Goal: Information Seeking & Learning: Learn about a topic

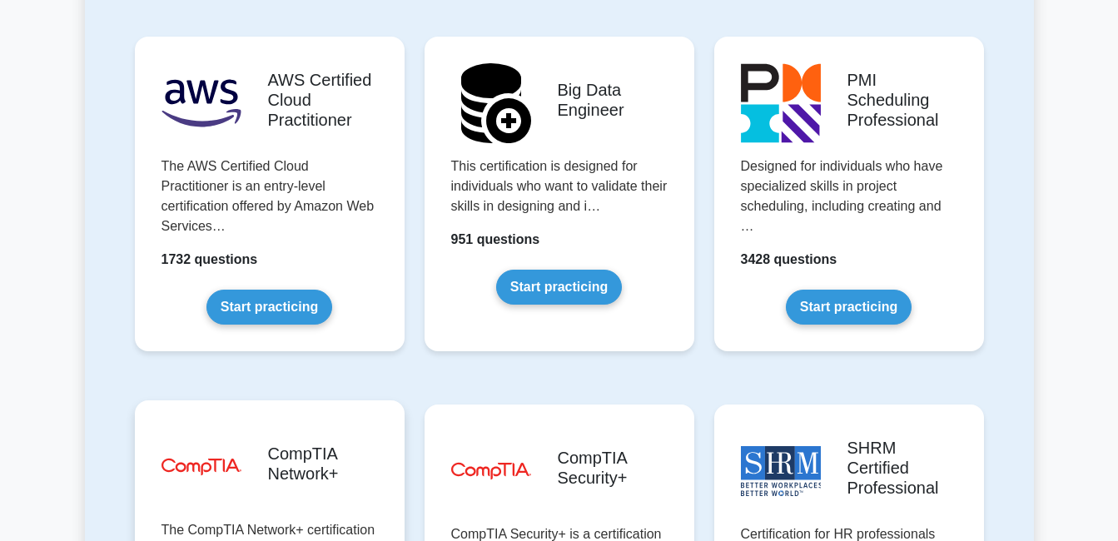
scroll to position [3163, 0]
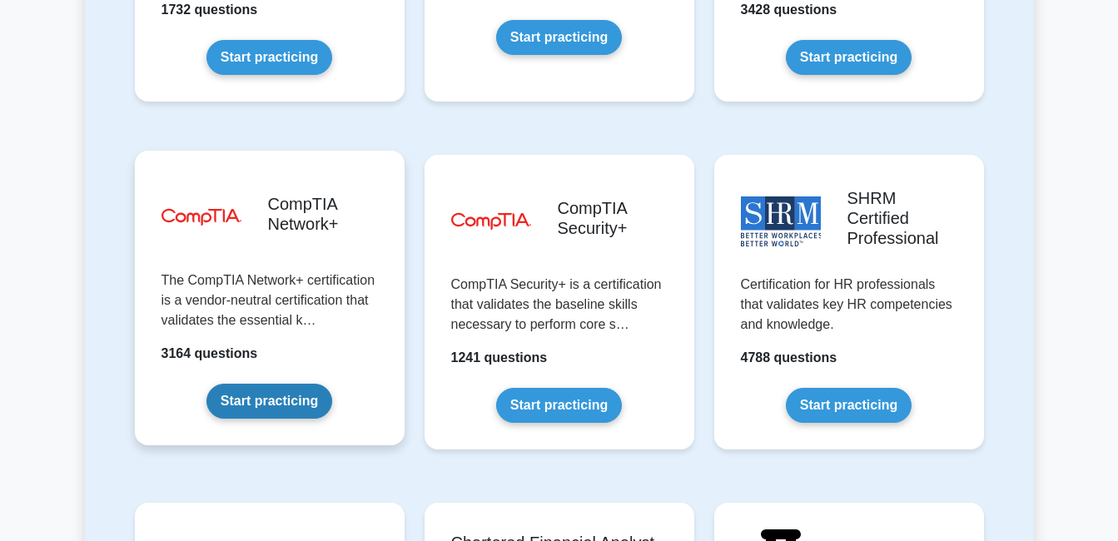
click at [295, 384] on link "Start practicing" at bounding box center [269, 401] width 126 height 35
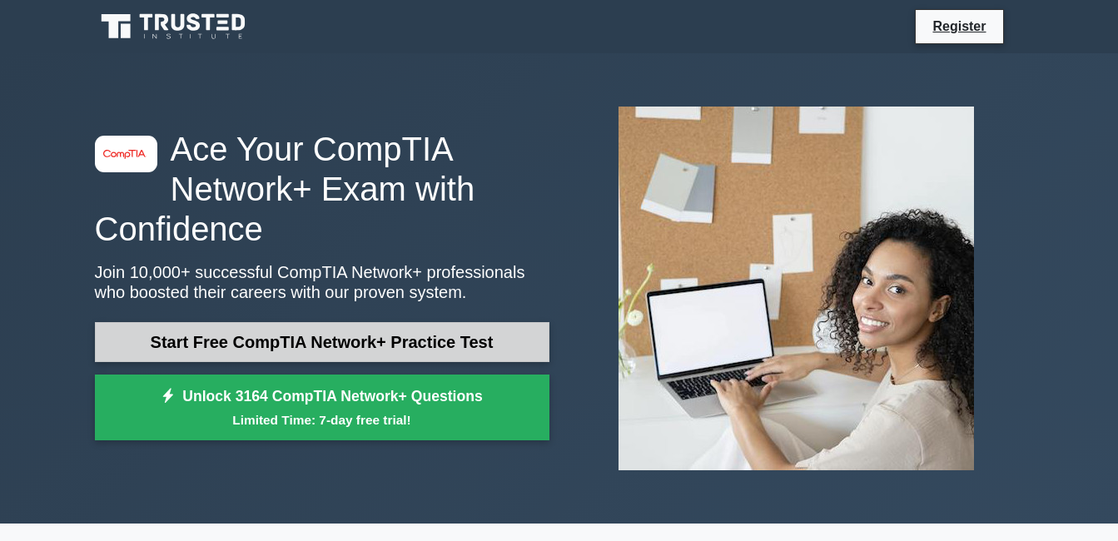
click at [417, 344] on link "Start Free CompTIA Network+ Practice Test" at bounding box center [322, 342] width 454 height 40
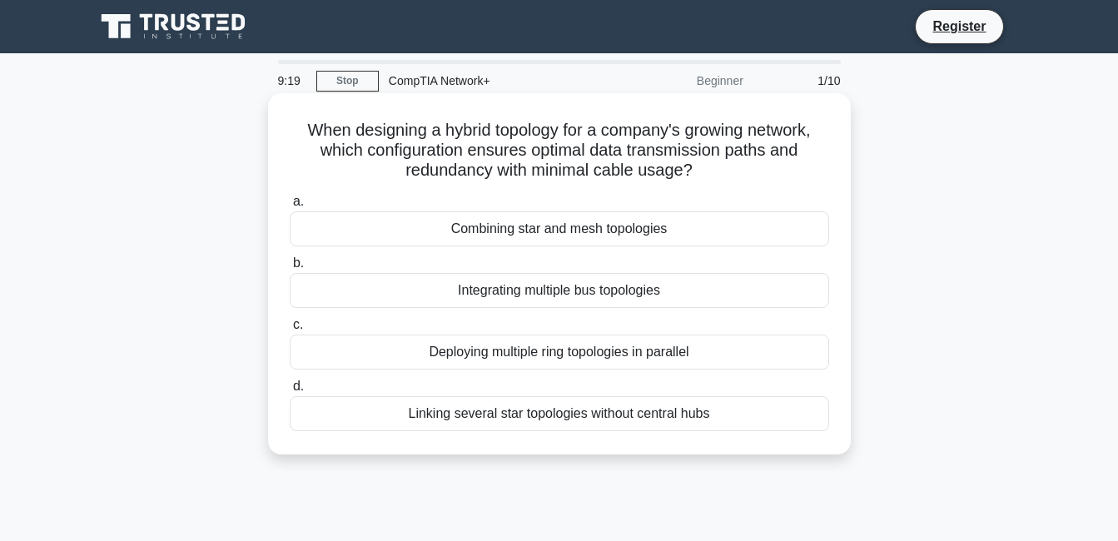
click at [585, 233] on div "Combining star and mesh topologies" at bounding box center [559, 228] width 539 height 35
click at [290, 207] on input "a. Combining star and mesh topologies" at bounding box center [290, 201] width 0 height 11
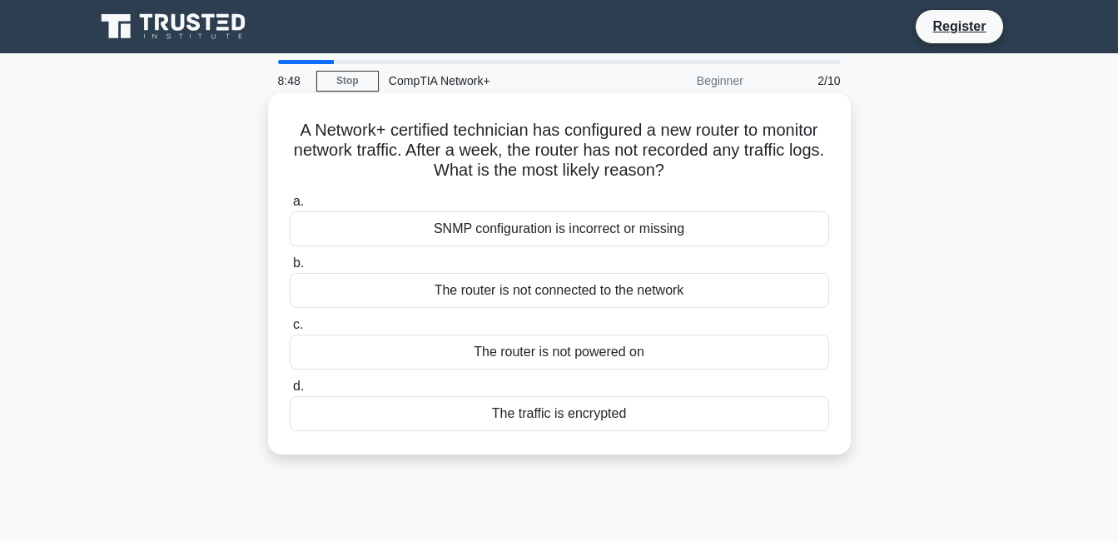
click at [573, 287] on div "The router is not connected to the network" at bounding box center [559, 290] width 539 height 35
click at [290, 269] on input "b. The router is not connected to the network" at bounding box center [290, 263] width 0 height 11
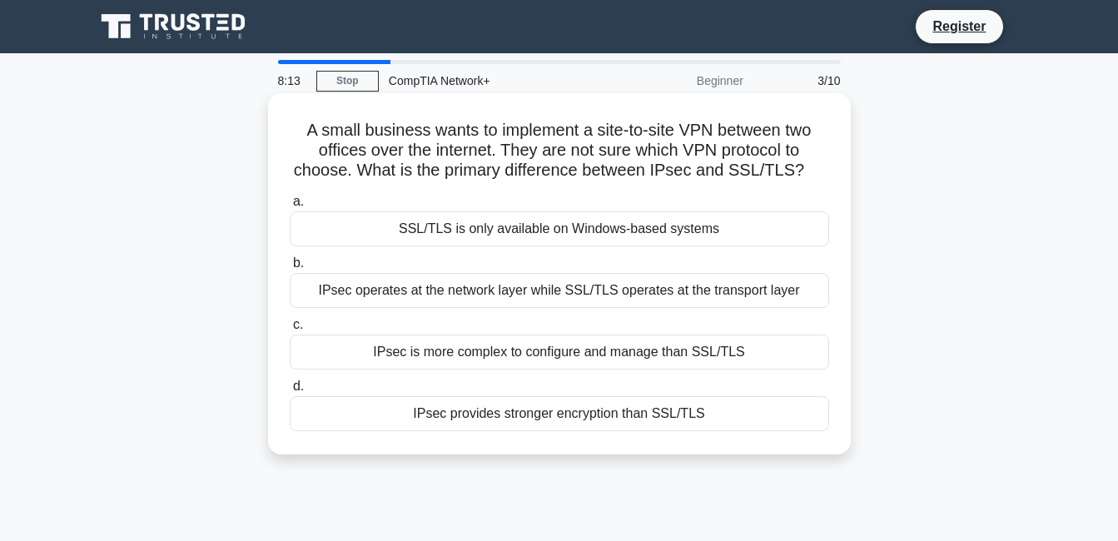
click at [365, 359] on div "IPsec is more complex to configure and manage than SSL/TLS" at bounding box center [559, 352] width 539 height 35
click at [290, 330] on input "c. IPsec is more complex to configure and manage than SSL/TLS" at bounding box center [290, 325] width 0 height 11
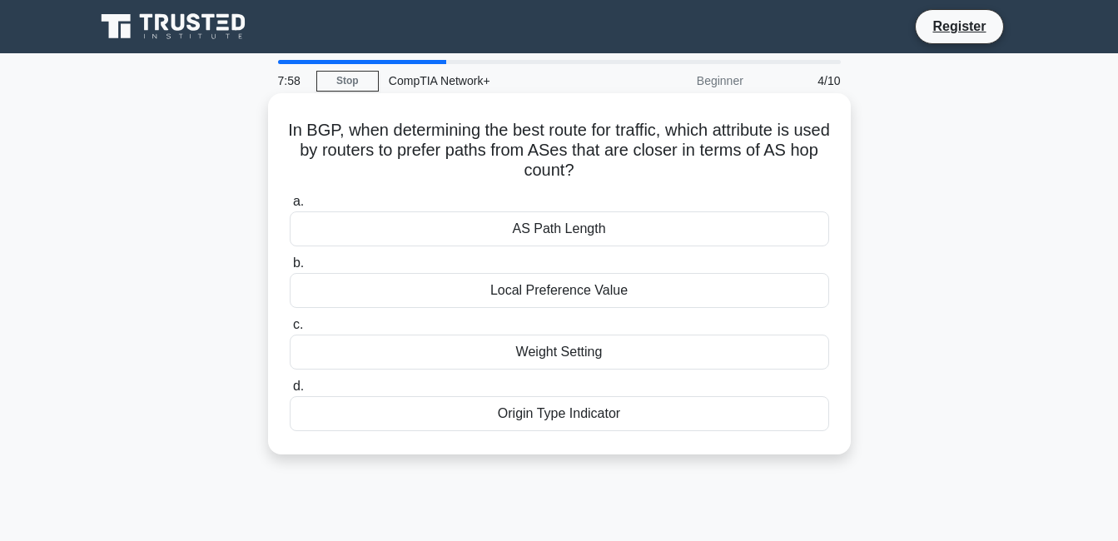
click at [566, 295] on div "Local Preference Value" at bounding box center [559, 290] width 539 height 35
click at [290, 269] on input "b. Local Preference Value" at bounding box center [290, 263] width 0 height 11
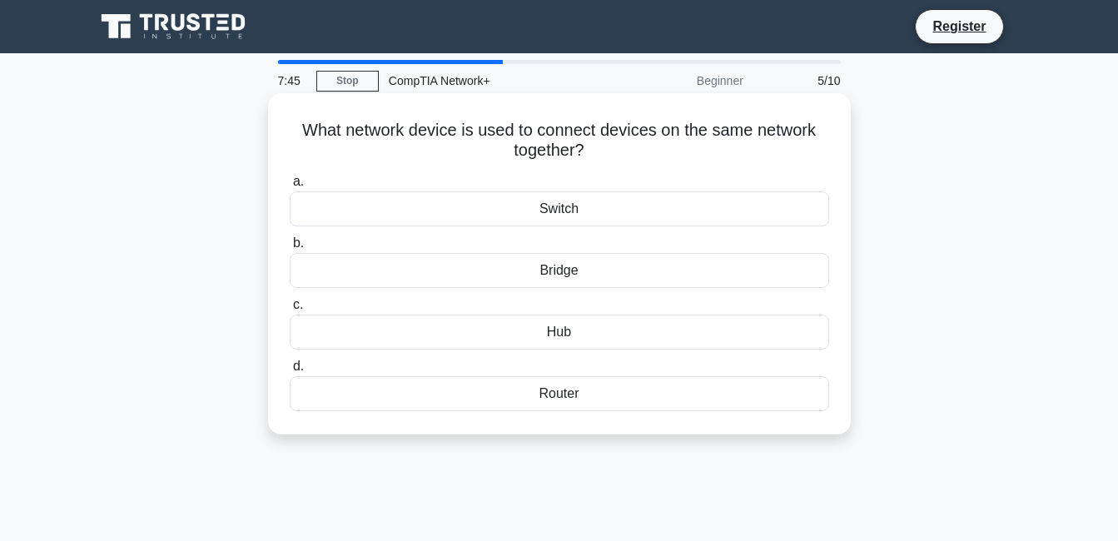
click at [521, 341] on div "Hub" at bounding box center [559, 332] width 539 height 35
click at [290, 310] on input "c. Hub" at bounding box center [290, 305] width 0 height 11
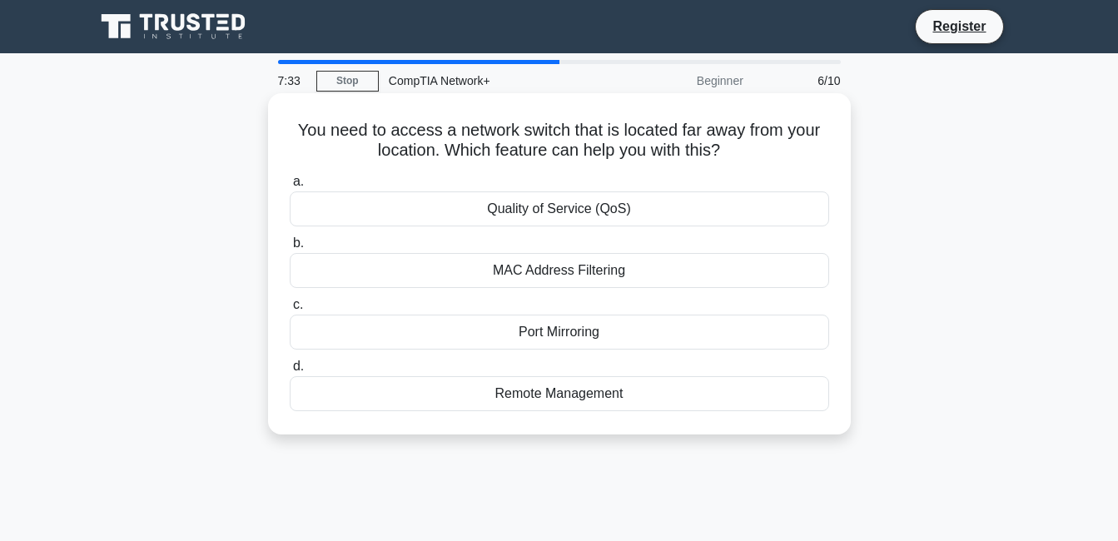
click at [578, 277] on div "MAC Address Filtering" at bounding box center [559, 270] width 539 height 35
click at [290, 249] on input "b. MAC Address Filtering" at bounding box center [290, 243] width 0 height 11
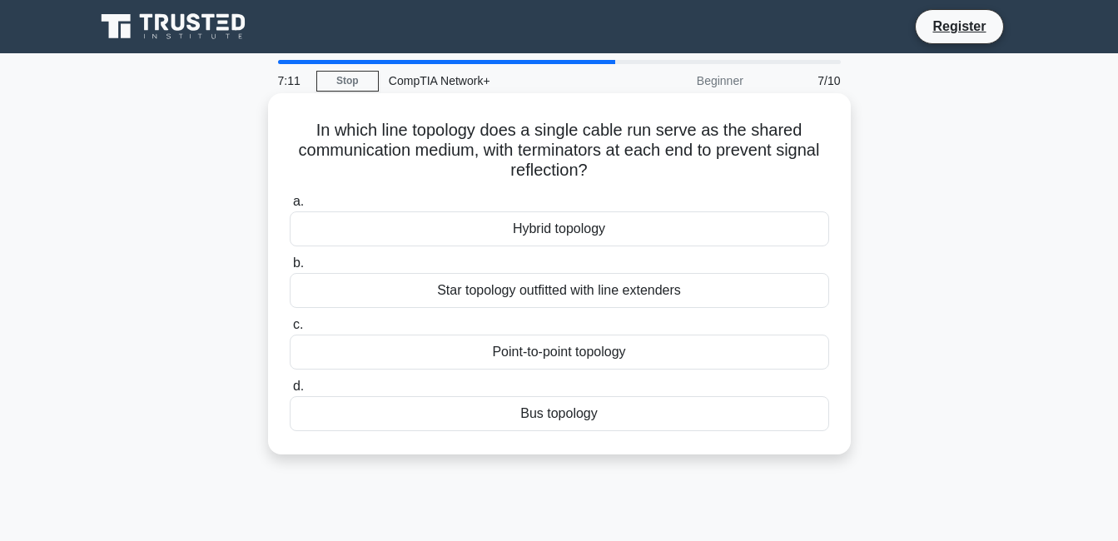
click at [579, 352] on div "Point-to-point topology" at bounding box center [559, 352] width 539 height 35
click at [290, 330] on input "c. Point-to-point topology" at bounding box center [290, 325] width 0 height 11
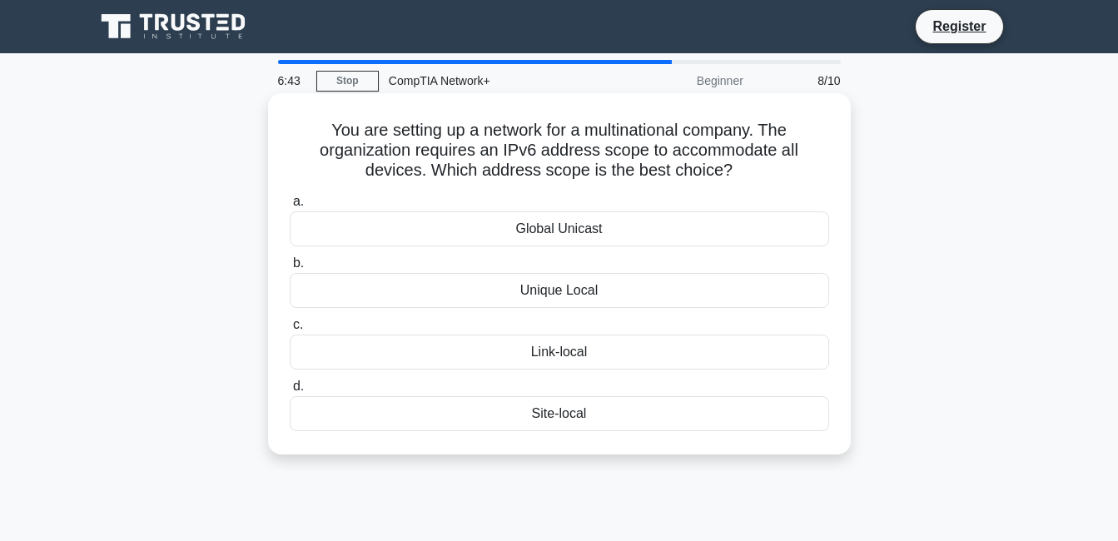
click at [626, 234] on div "Global Unicast" at bounding box center [559, 228] width 539 height 35
click at [290, 207] on input "a. Global Unicast" at bounding box center [290, 201] width 0 height 11
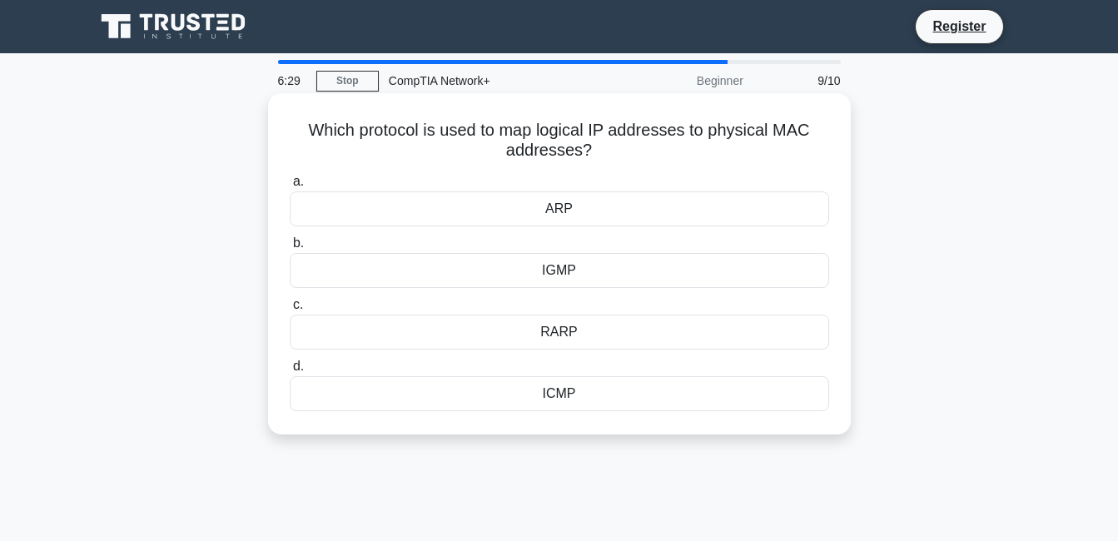
click at [514, 202] on div "ARP" at bounding box center [559, 208] width 539 height 35
click at [290, 187] on input "a. ARP" at bounding box center [290, 181] width 0 height 11
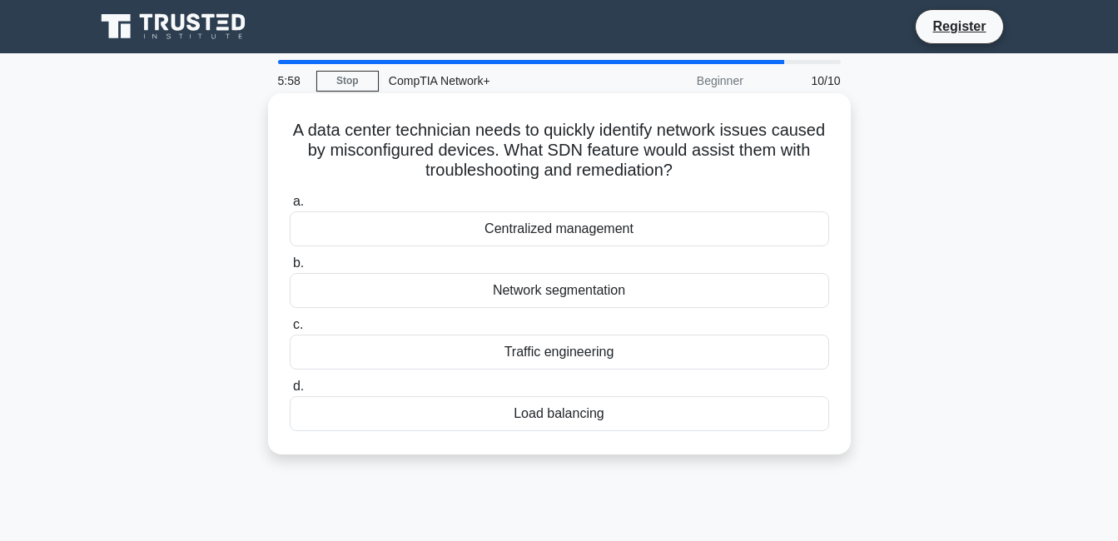
click at [643, 290] on div "Network segmentation" at bounding box center [559, 290] width 539 height 35
click at [290, 269] on input "b. Network segmentation" at bounding box center [290, 263] width 0 height 11
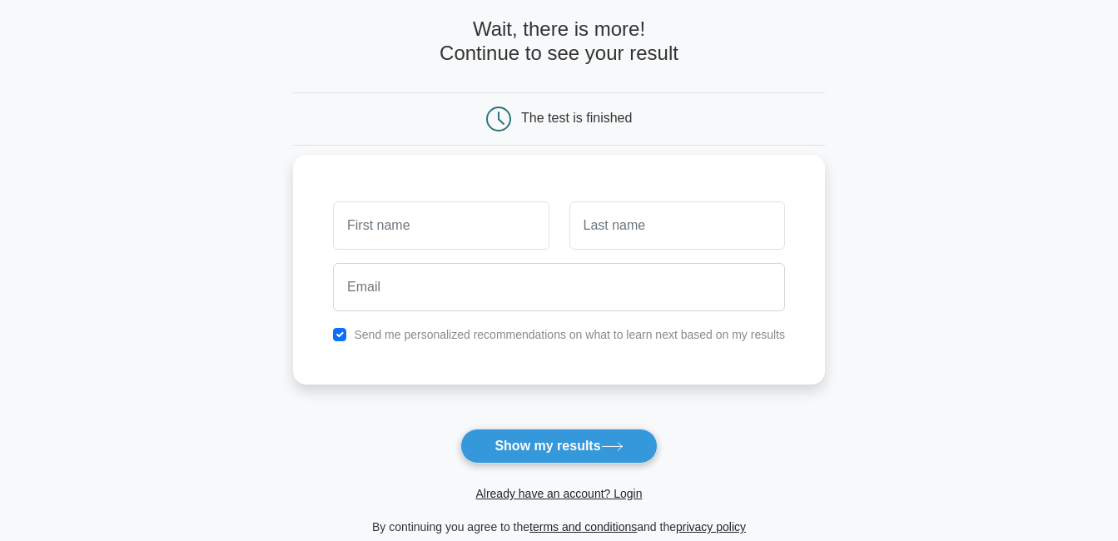
scroll to position [47, 0]
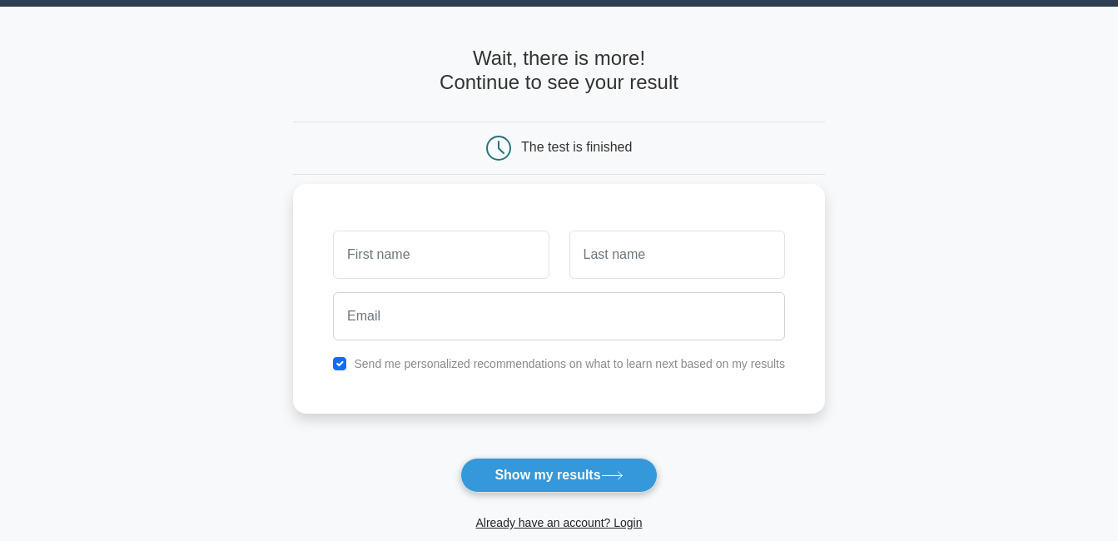
click at [469, 239] on input "text" at bounding box center [441, 255] width 216 height 48
type input "zng"
type input "Afdal"
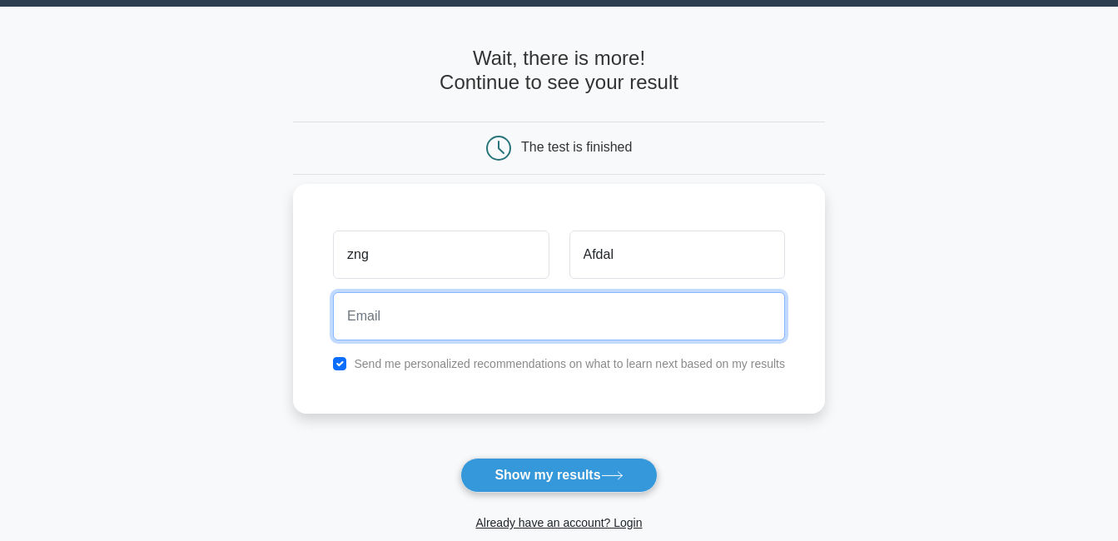
type input "[EMAIL_ADDRESS][DOMAIN_NAME]"
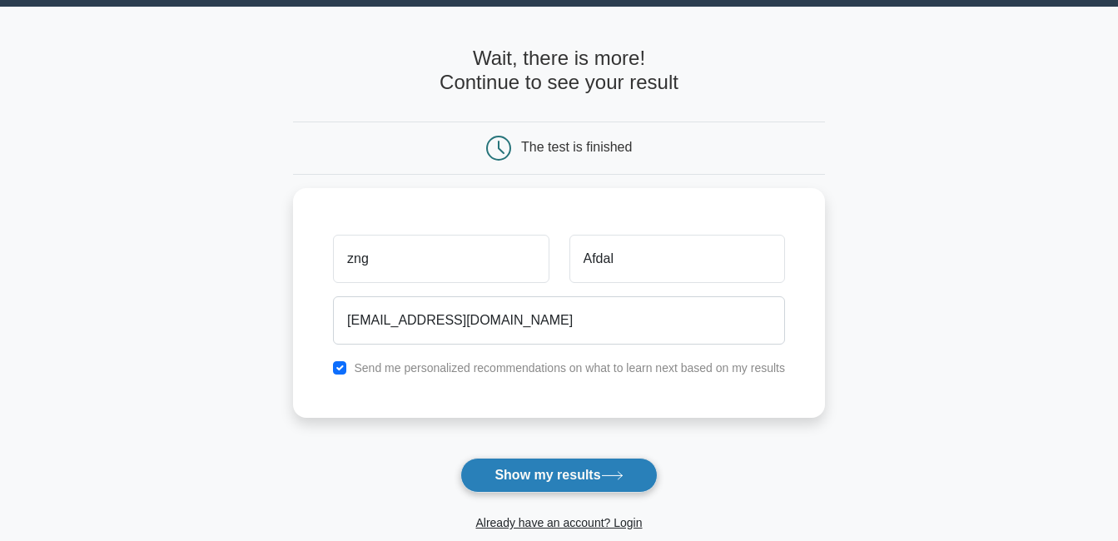
click at [609, 484] on button "Show my results" at bounding box center [558, 475] width 196 height 35
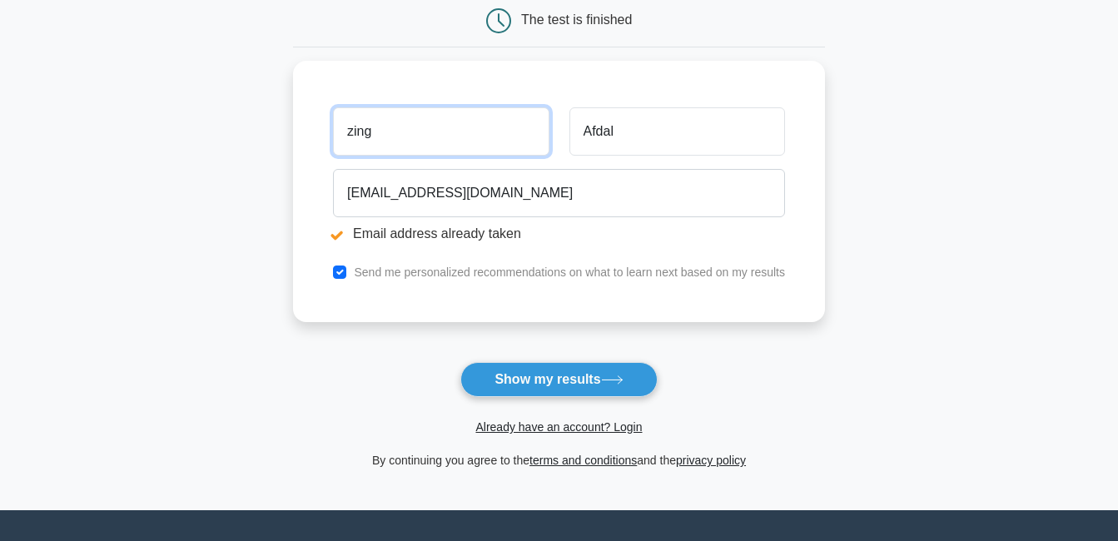
scroll to position [250, 0]
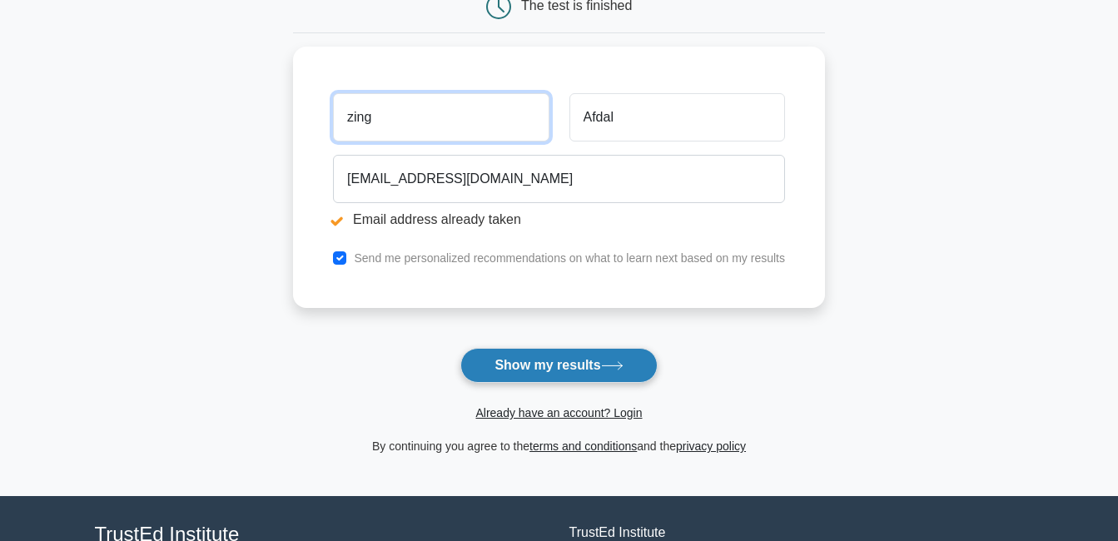
type input "zing"
click at [502, 375] on button "Show my results" at bounding box center [558, 365] width 196 height 35
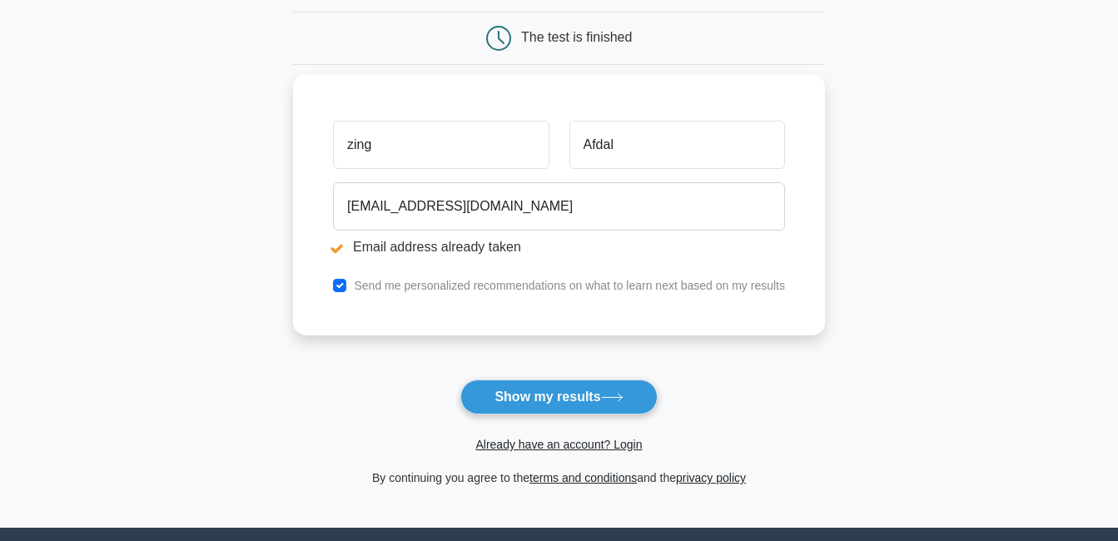
scroll to position [166, 0]
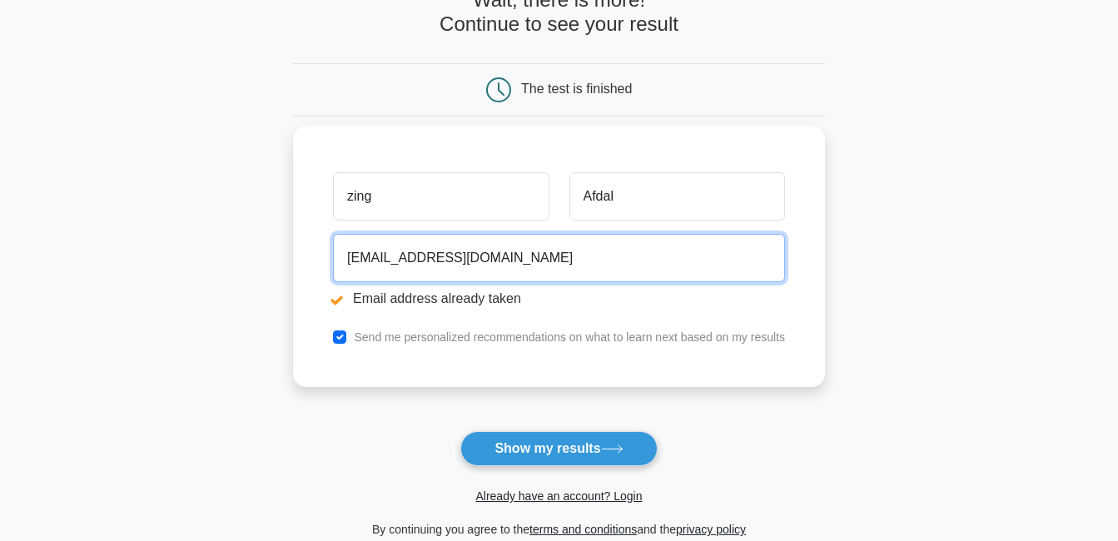
click at [564, 268] on input "zoungranaafdal08@gmail.com" at bounding box center [559, 258] width 452 height 48
click at [537, 264] on input "zoungranaafdal08@gmail.com" at bounding box center [559, 258] width 452 height 48
click at [621, 267] on input "zoungranaafdal08@gmail.com" at bounding box center [559, 258] width 452 height 48
type input "z"
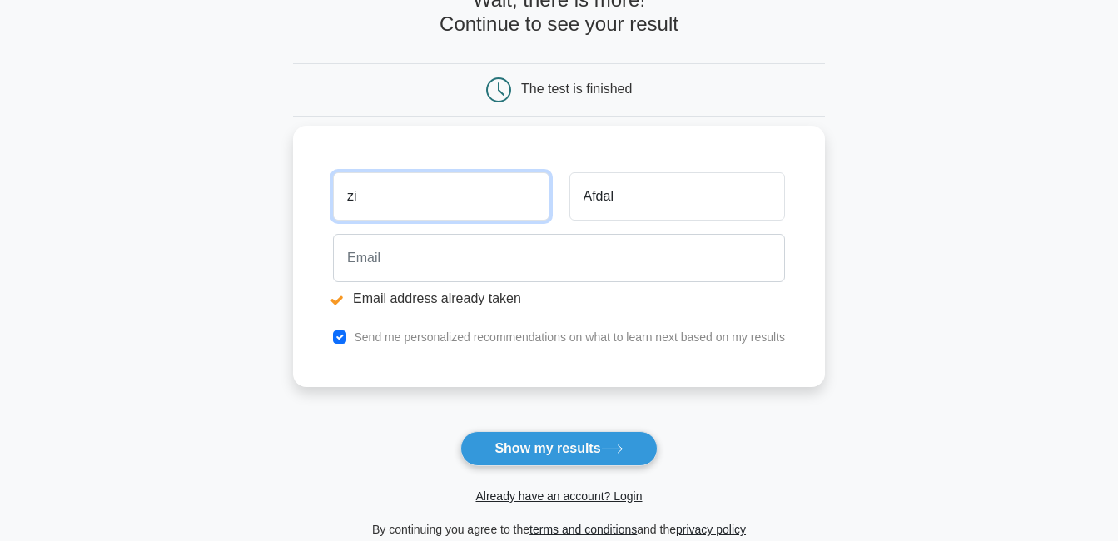
type input "z"
click at [530, 200] on input "text" at bounding box center [441, 196] width 216 height 48
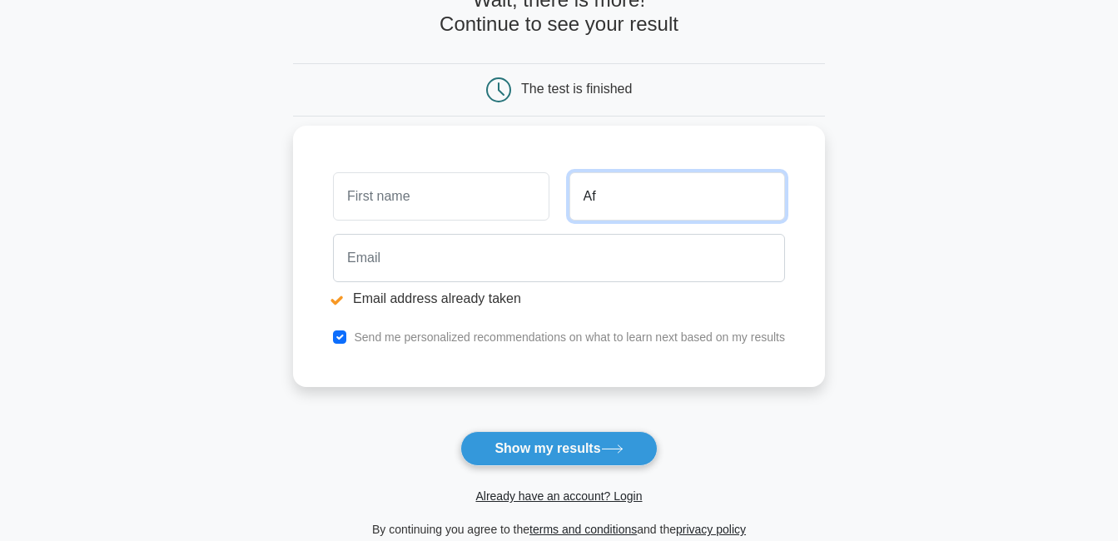
type input "A"
click at [626, 196] on input "A" at bounding box center [677, 196] width 216 height 48
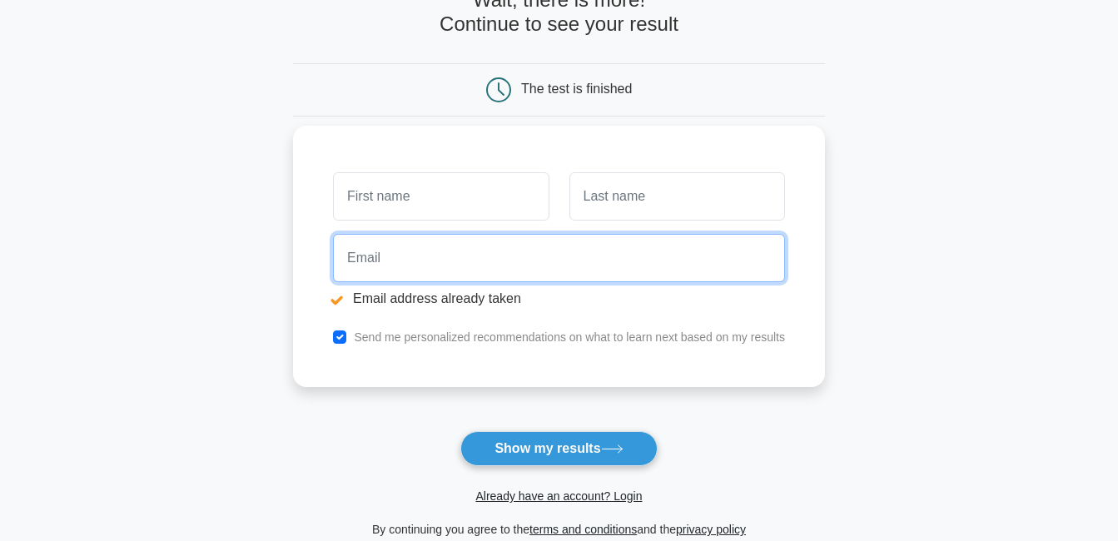
paste input "narid52228@certve.com"
type input "narid52228@certve.com"
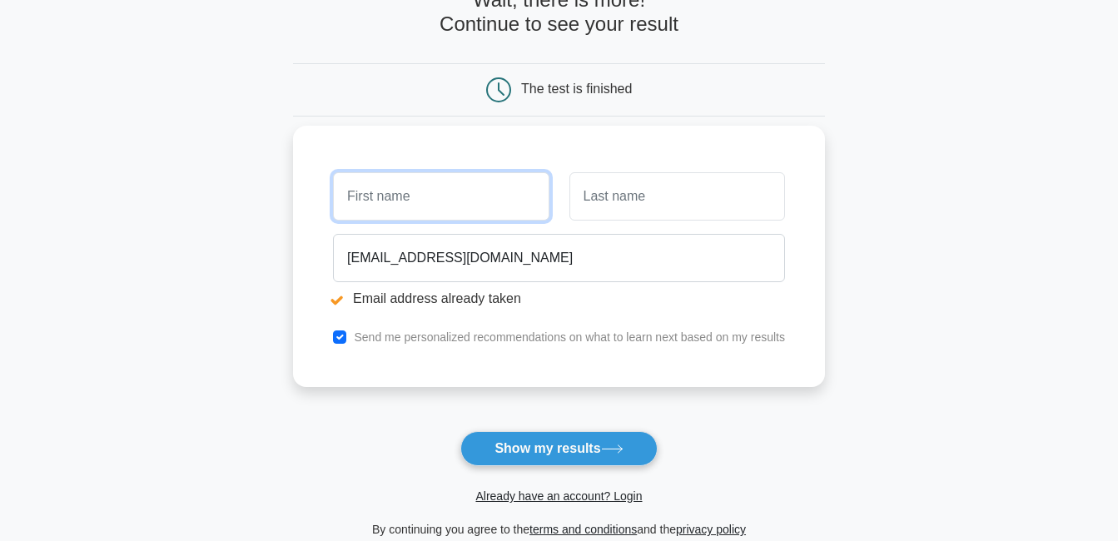
click at [447, 206] on input "text" at bounding box center [441, 196] width 216 height 48
click at [470, 188] on input "zng" at bounding box center [441, 196] width 216 height 48
type input "z"
click at [478, 212] on input "text" at bounding box center [441, 196] width 216 height 48
type input "zing"
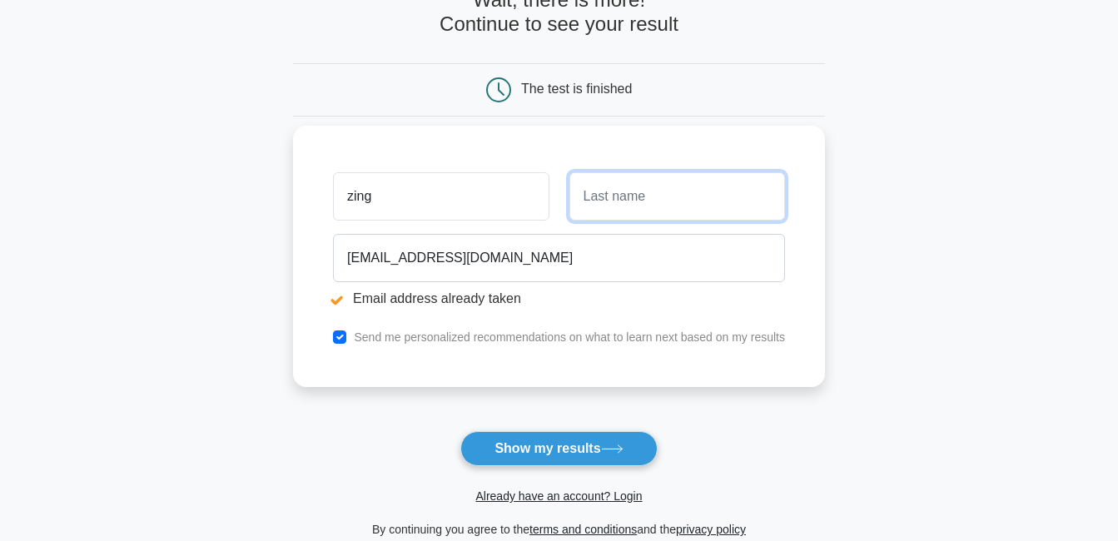
click at [613, 206] on input "text" at bounding box center [677, 196] width 216 height 48
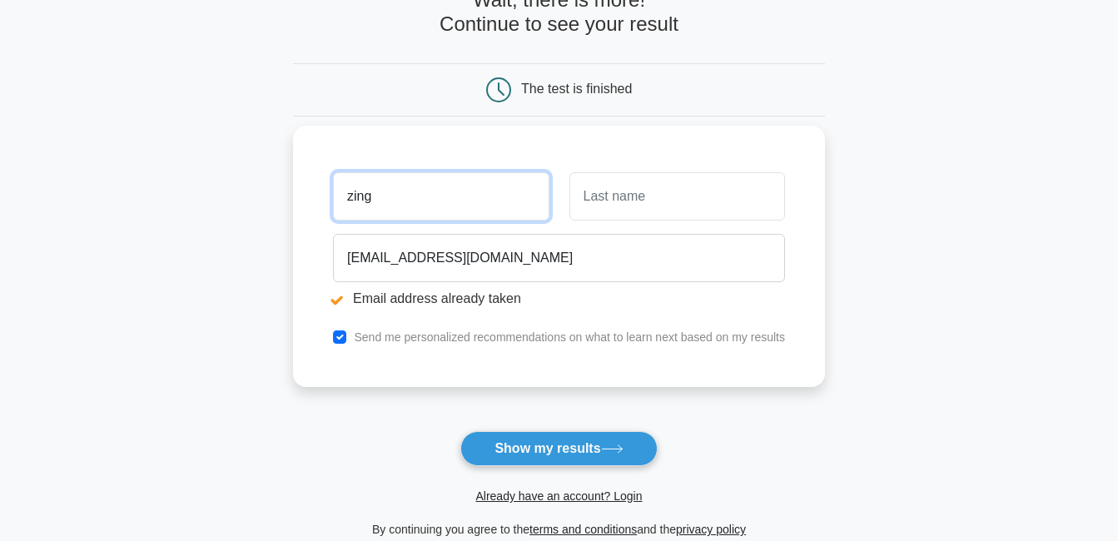
click at [512, 201] on input "zing" at bounding box center [441, 196] width 216 height 48
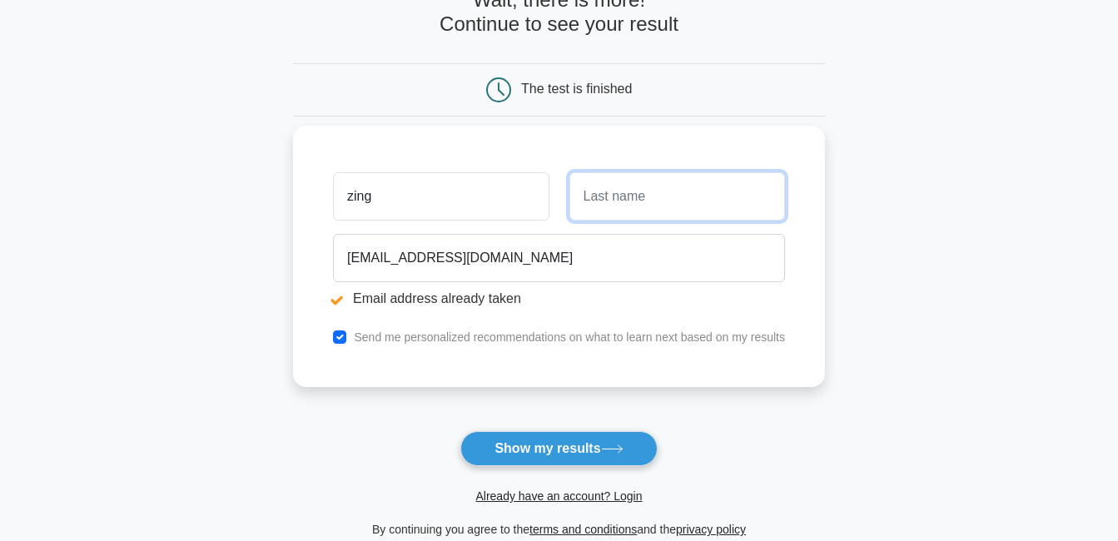
click at [603, 213] on input "text" at bounding box center [677, 196] width 216 height 48
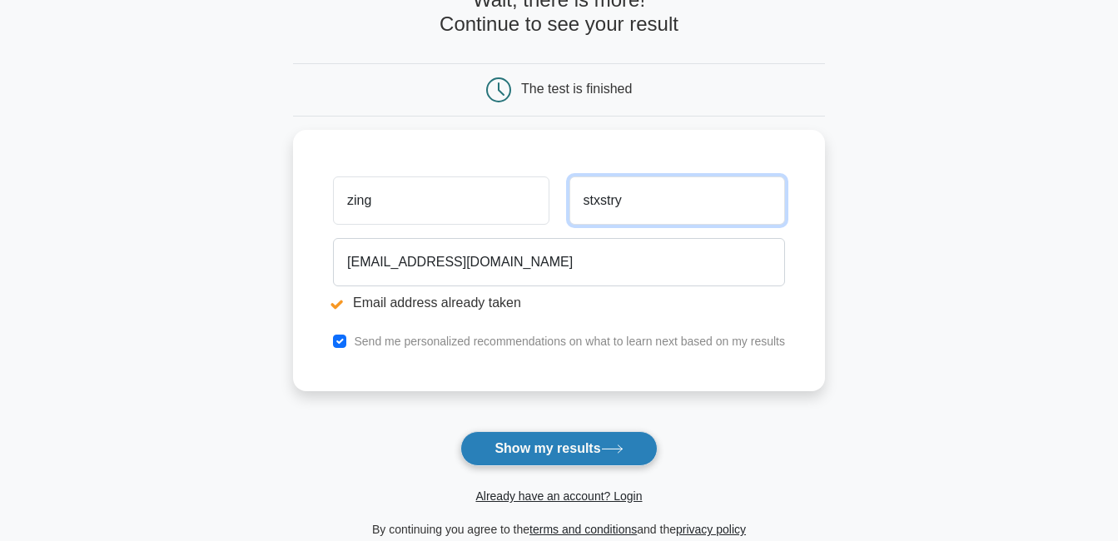
type input "stxstry"
click at [560, 443] on button "Show my results" at bounding box center [558, 448] width 196 height 35
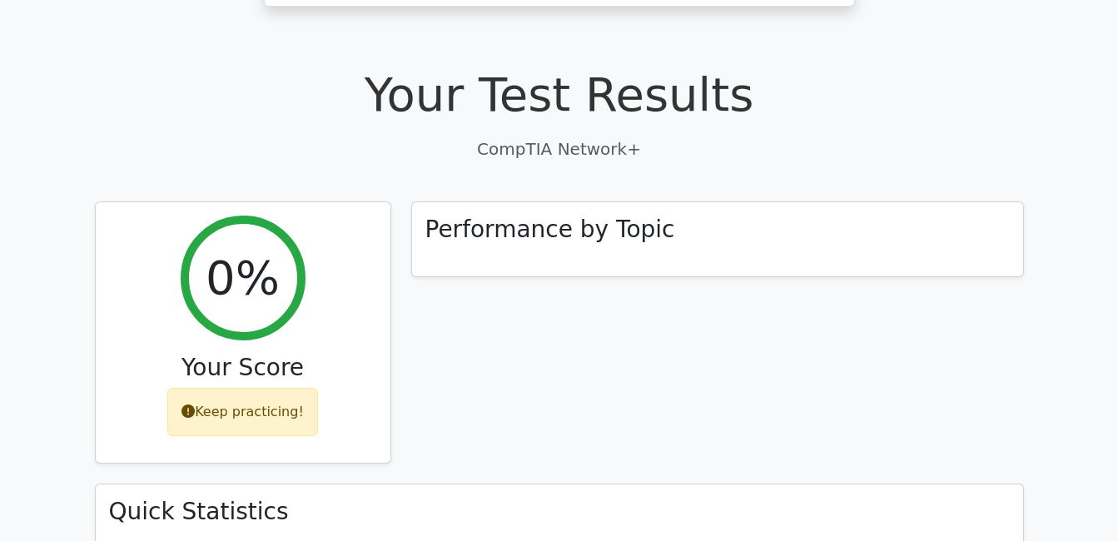
scroll to position [499, 0]
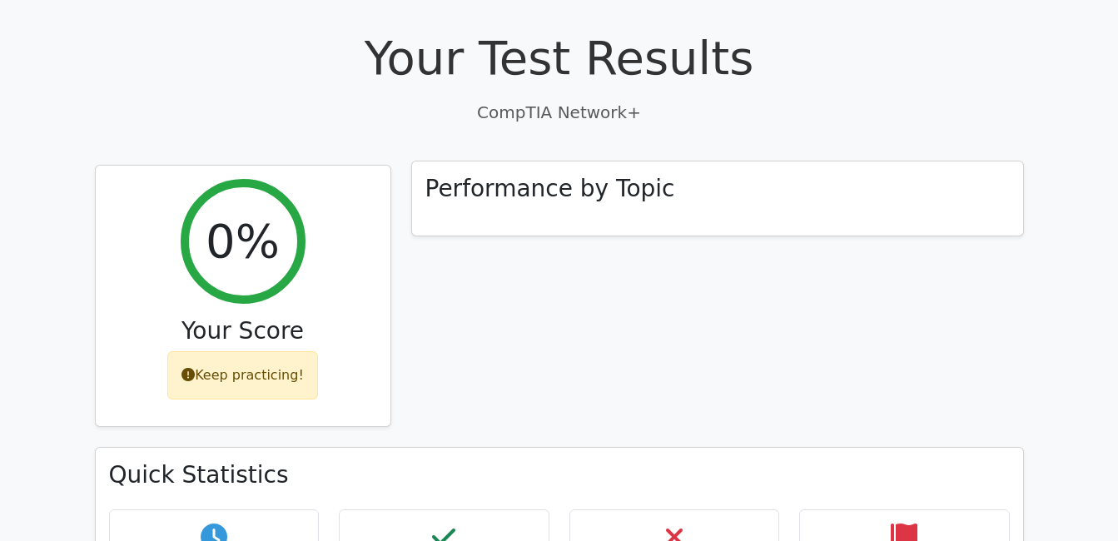
click at [621, 161] on div "Performance by Topic" at bounding box center [717, 198] width 611 height 75
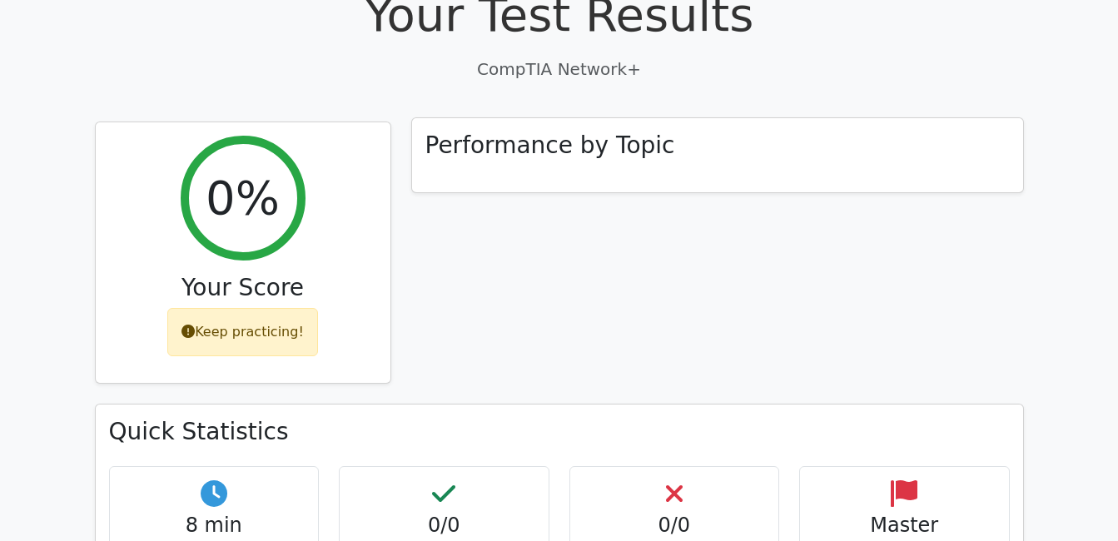
scroll to position [583, 0]
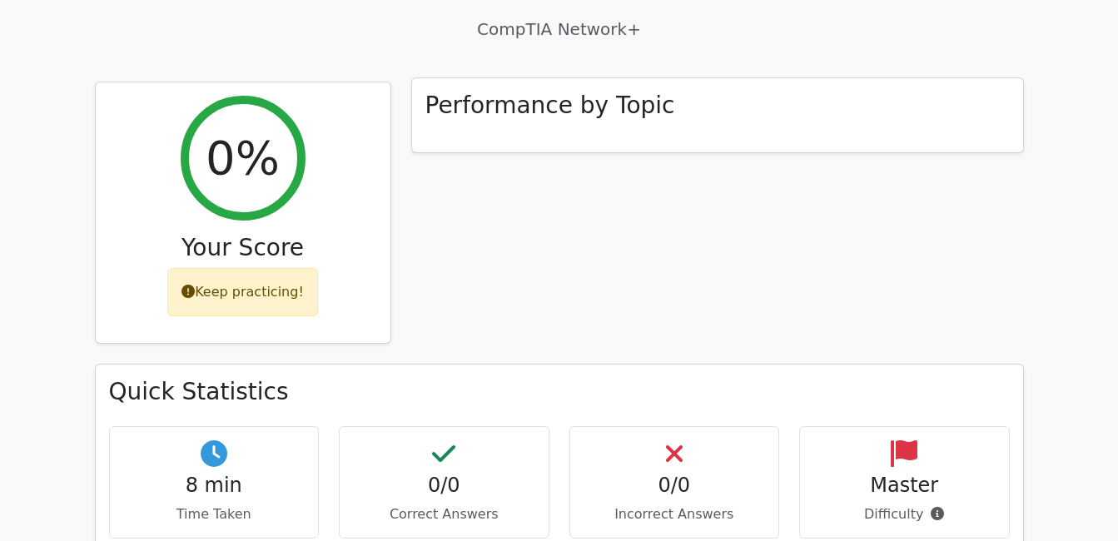
click at [628, 86] on div "Performance by Topic" at bounding box center [717, 115] width 611 height 75
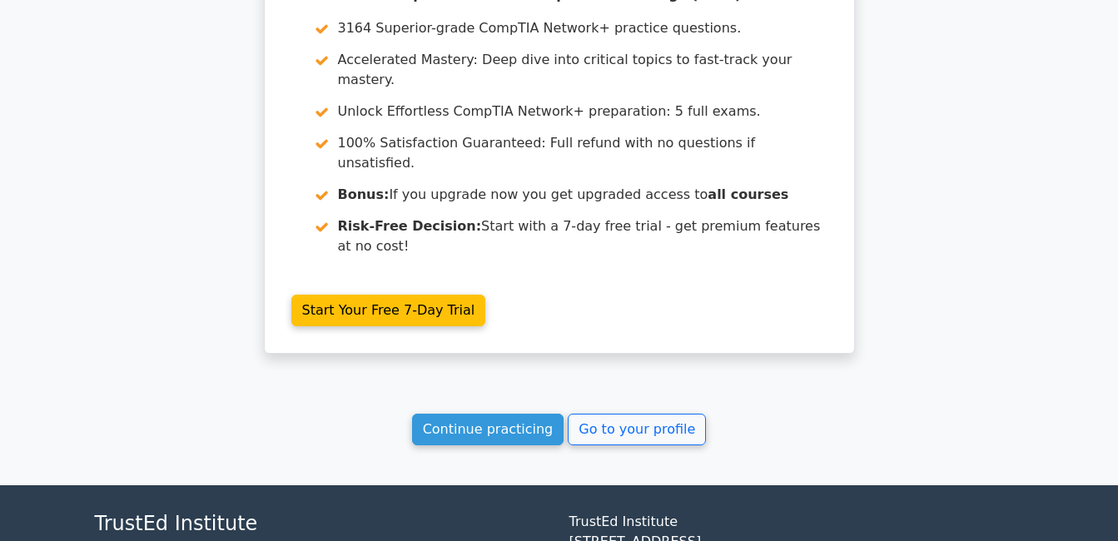
scroll to position [1436, 0]
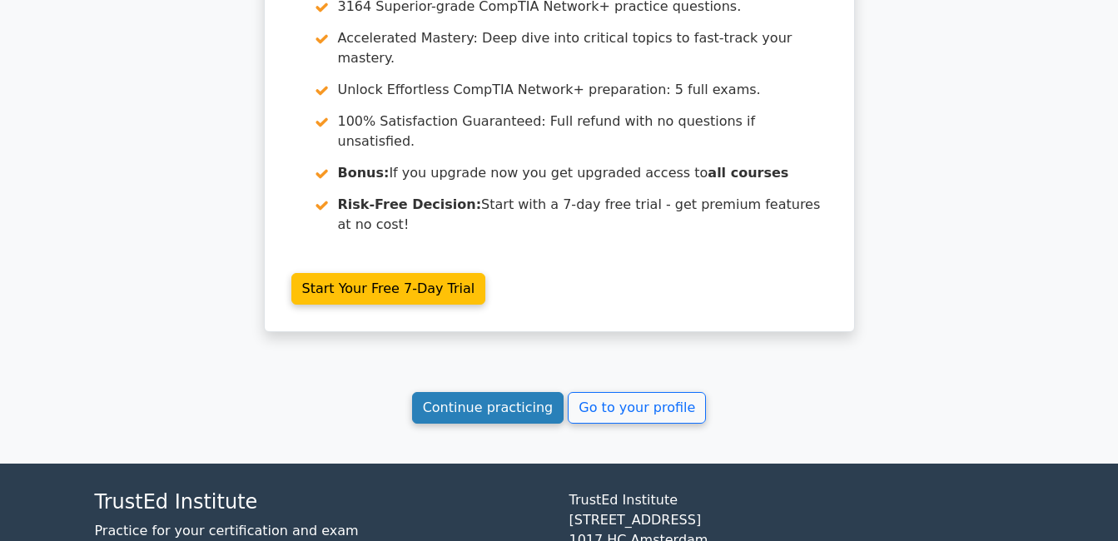
click at [539, 392] on link "Continue practicing" at bounding box center [488, 408] width 152 height 32
drag, startPoint x: 538, startPoint y: 293, endPoint x: 543, endPoint y: 284, distance: 10.1
click at [539, 392] on link "Continue practicing" at bounding box center [488, 408] width 152 height 32
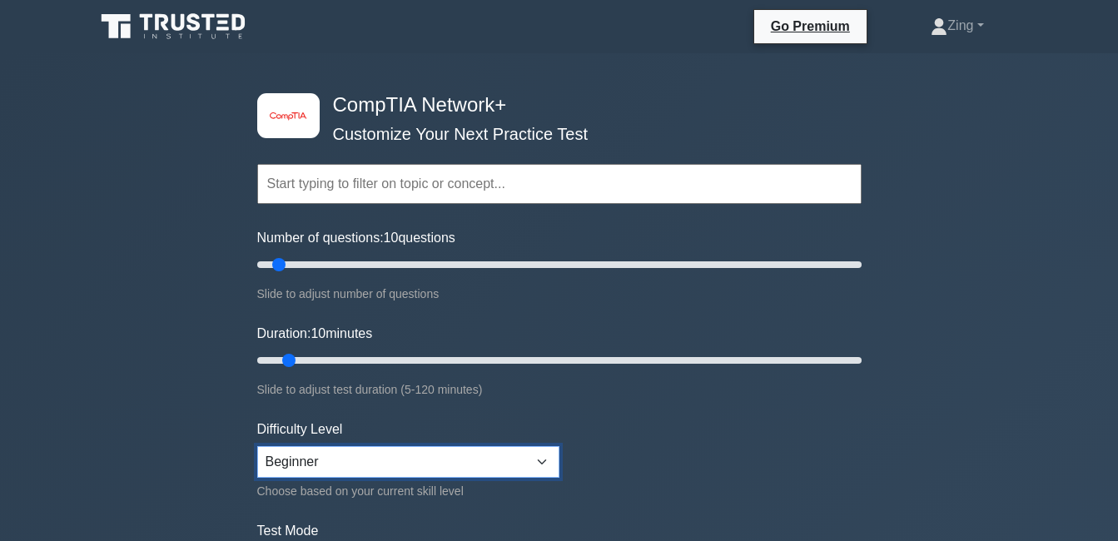
click at [316, 466] on select "Beginner Intermediate Expert" at bounding box center [408, 462] width 302 height 32
drag, startPoint x: 282, startPoint y: 268, endPoint x: 290, endPoint y: 267, distance: 8.4
type input "15"
click at [290, 267] on input "Number of questions: 15 questions" at bounding box center [559, 265] width 604 height 20
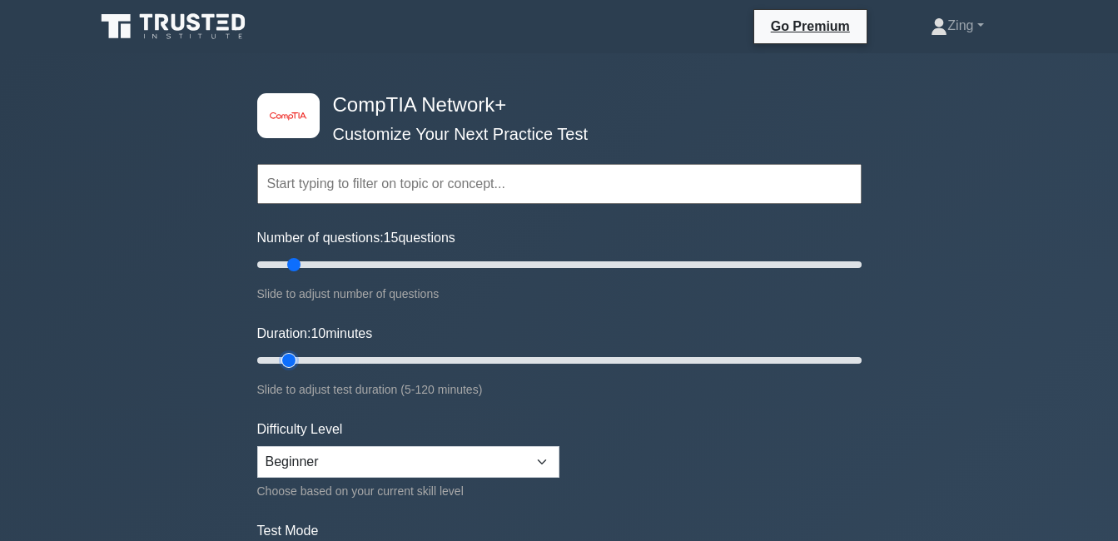
click at [286, 360] on input "Duration: 10 minutes" at bounding box center [559, 360] width 604 height 20
drag, startPoint x: 286, startPoint y: 360, endPoint x: 303, endPoint y: 365, distance: 17.2
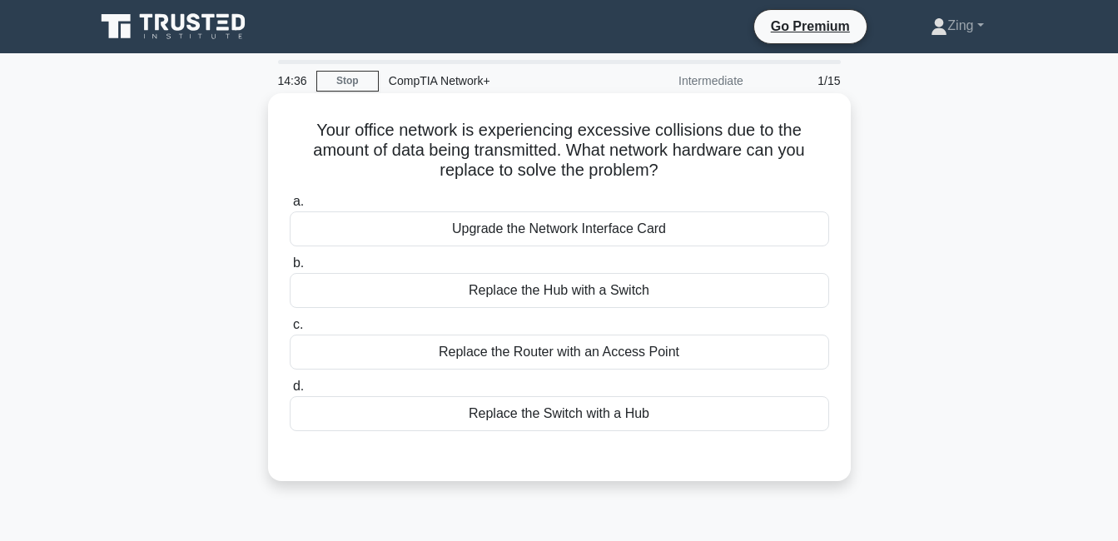
click at [625, 300] on div "Replace the Hub with a Switch" at bounding box center [559, 290] width 539 height 35
click at [290, 269] on input "b. Replace the Hub with a Switch" at bounding box center [290, 263] width 0 height 11
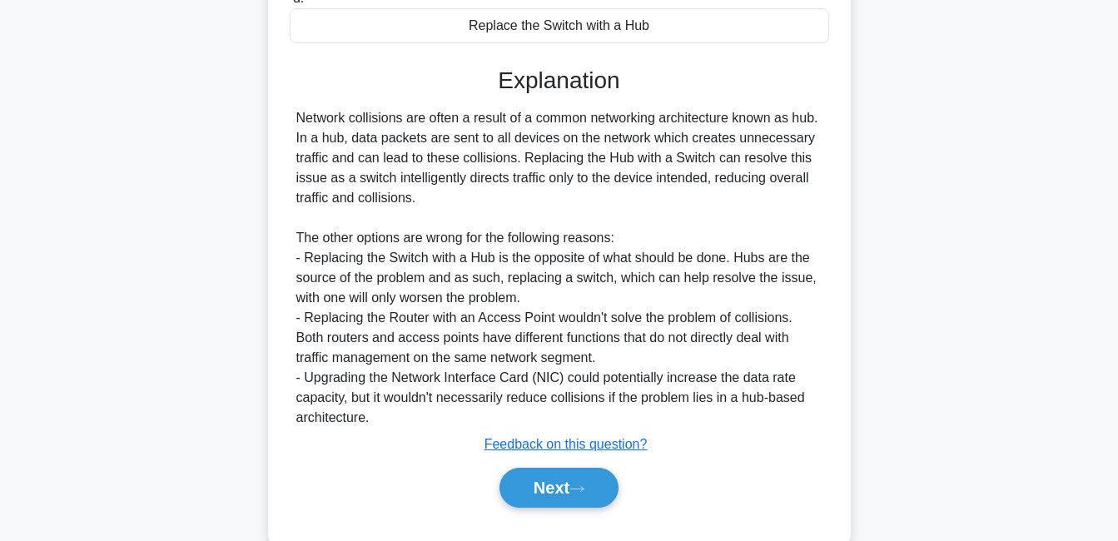
scroll to position [416, 0]
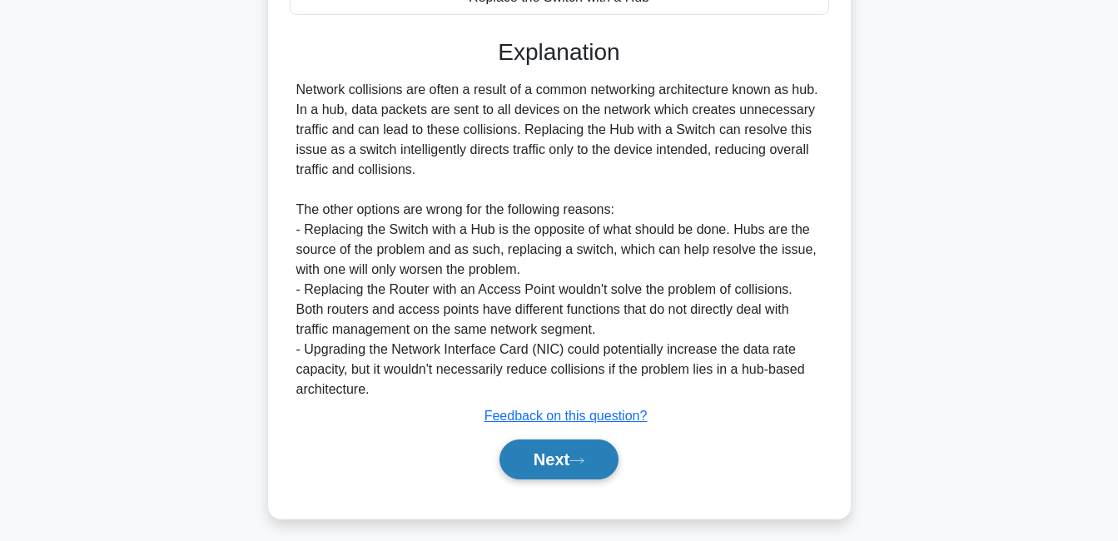
click at [586, 454] on button "Next" at bounding box center [558, 459] width 119 height 40
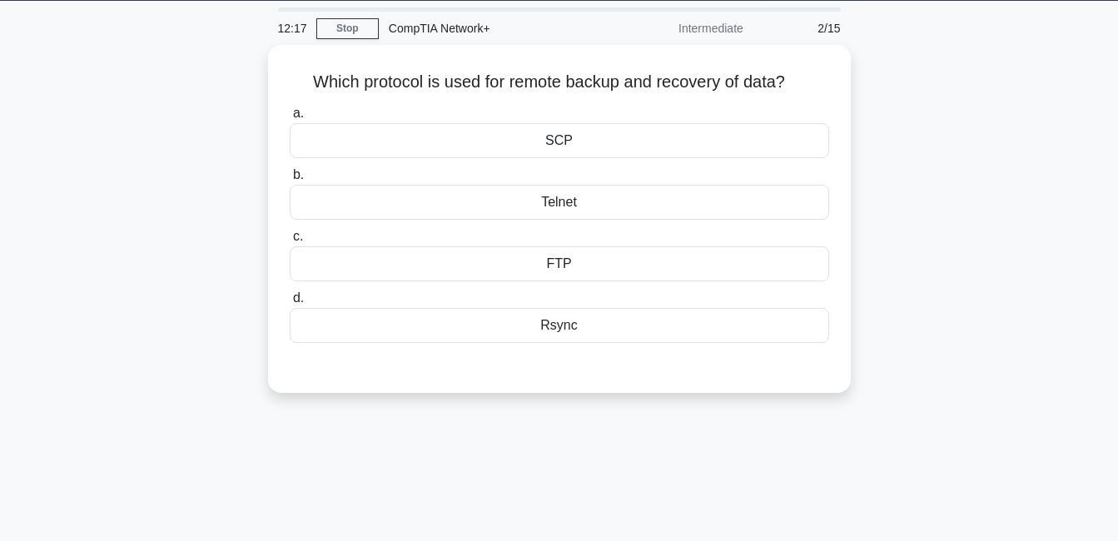
scroll to position [0, 0]
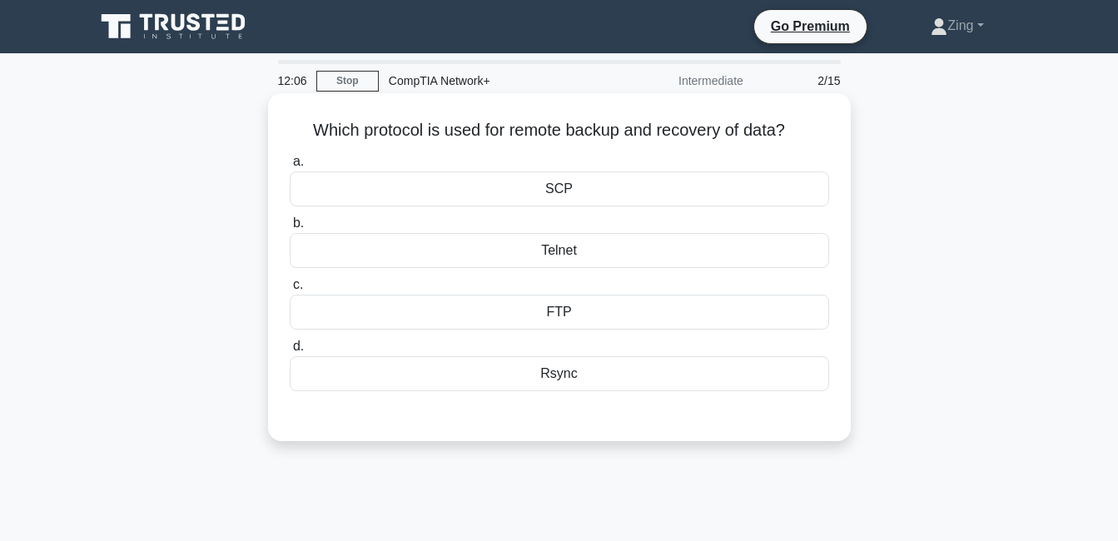
click at [581, 326] on div "FTP" at bounding box center [559, 312] width 539 height 35
click at [290, 290] on input "c. FTP" at bounding box center [290, 285] width 0 height 11
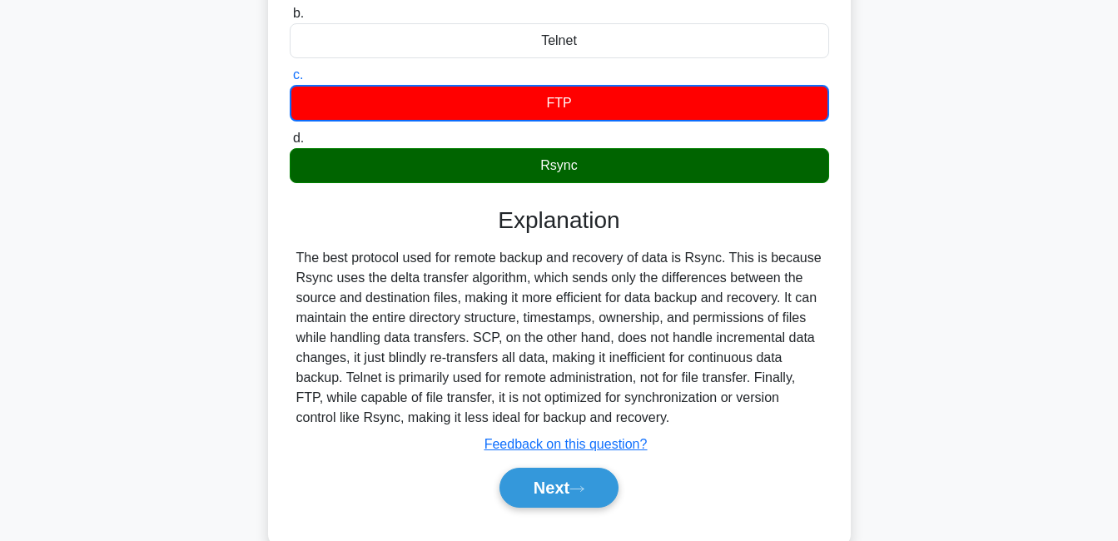
scroll to position [250, 0]
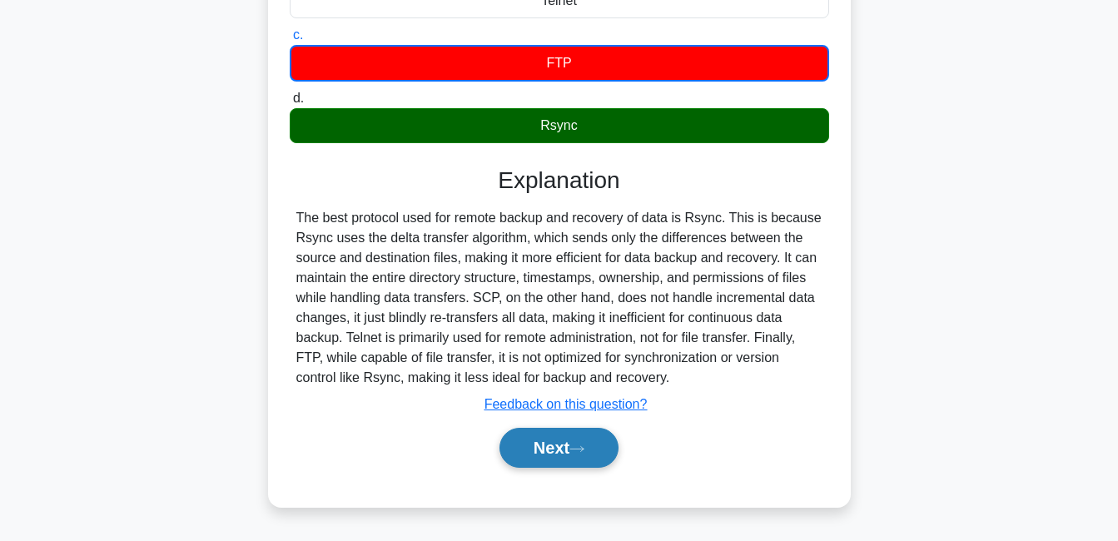
click at [535, 447] on button "Next" at bounding box center [558, 448] width 119 height 40
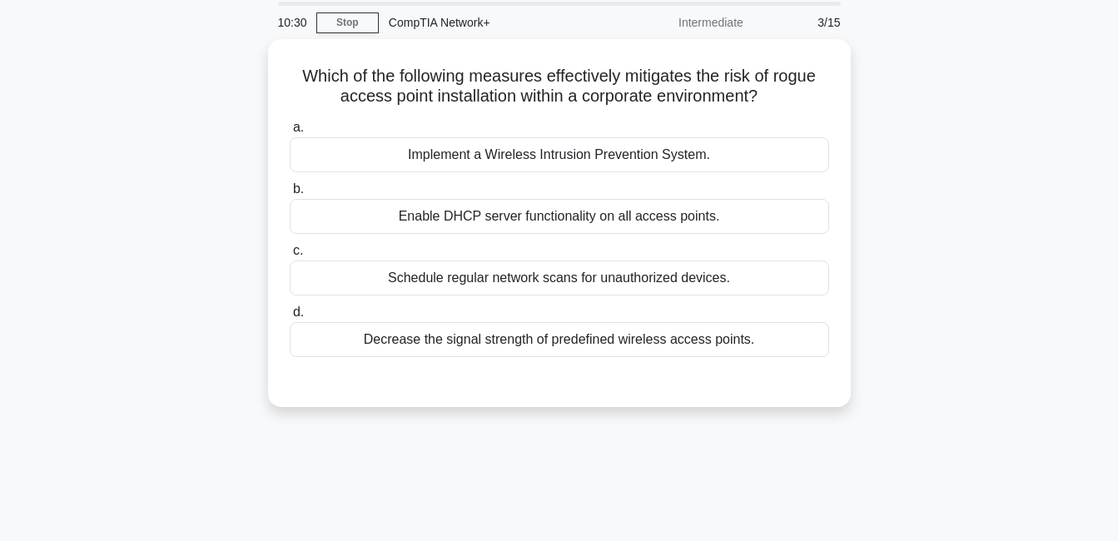
scroll to position [0, 0]
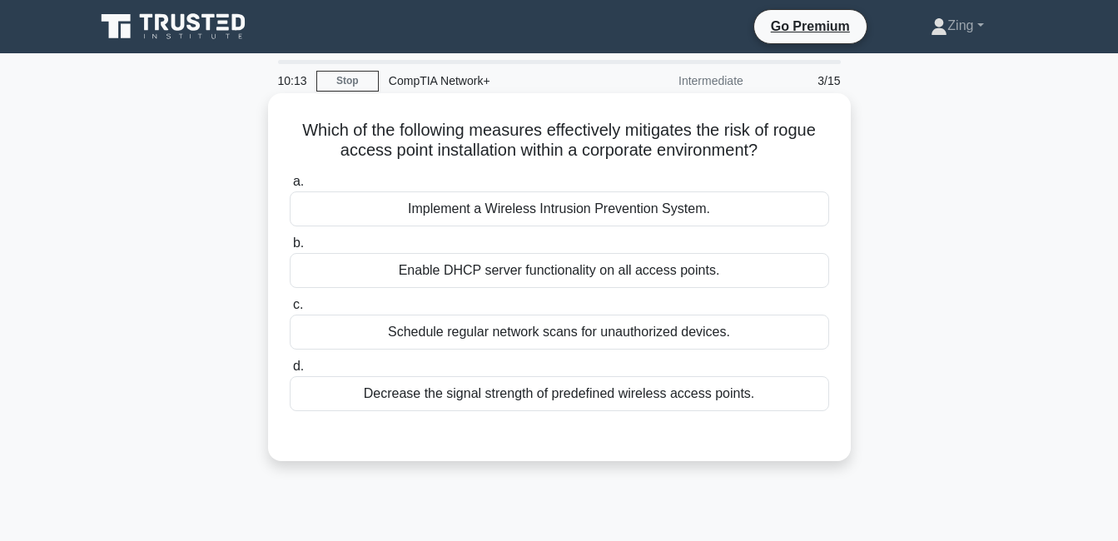
click at [509, 255] on div "Enable DHCP server functionality on all access points." at bounding box center [559, 270] width 539 height 35
click at [290, 249] on input "b. Enable DHCP server functionality on all access points." at bounding box center [290, 243] width 0 height 11
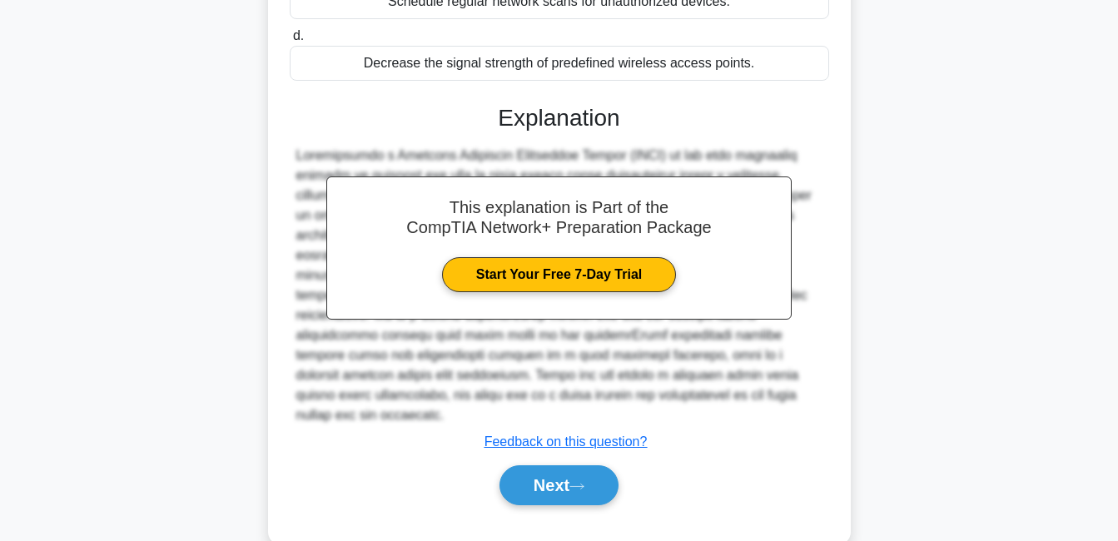
scroll to position [333, 0]
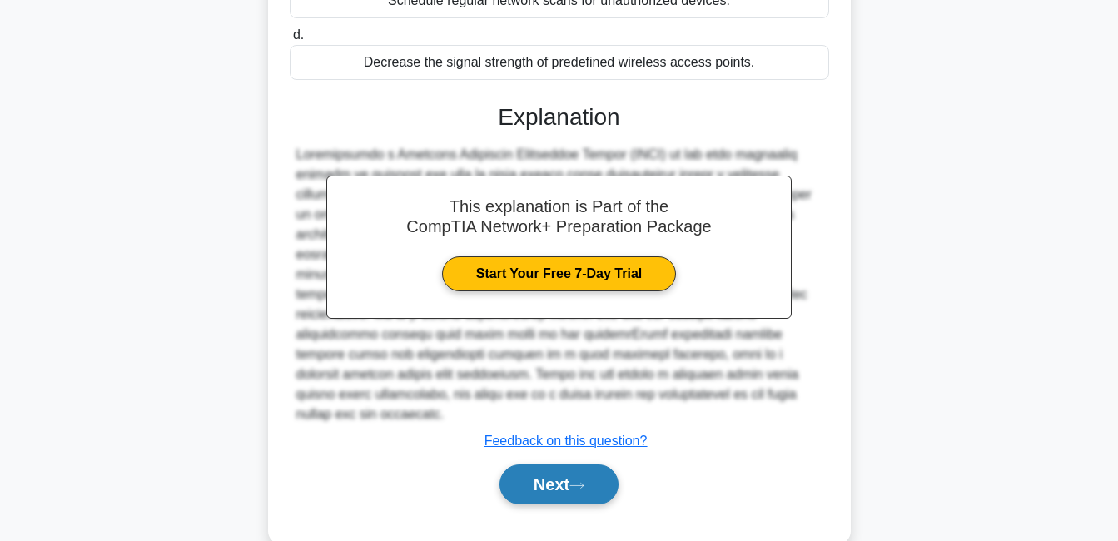
click at [560, 469] on button "Next" at bounding box center [558, 484] width 119 height 40
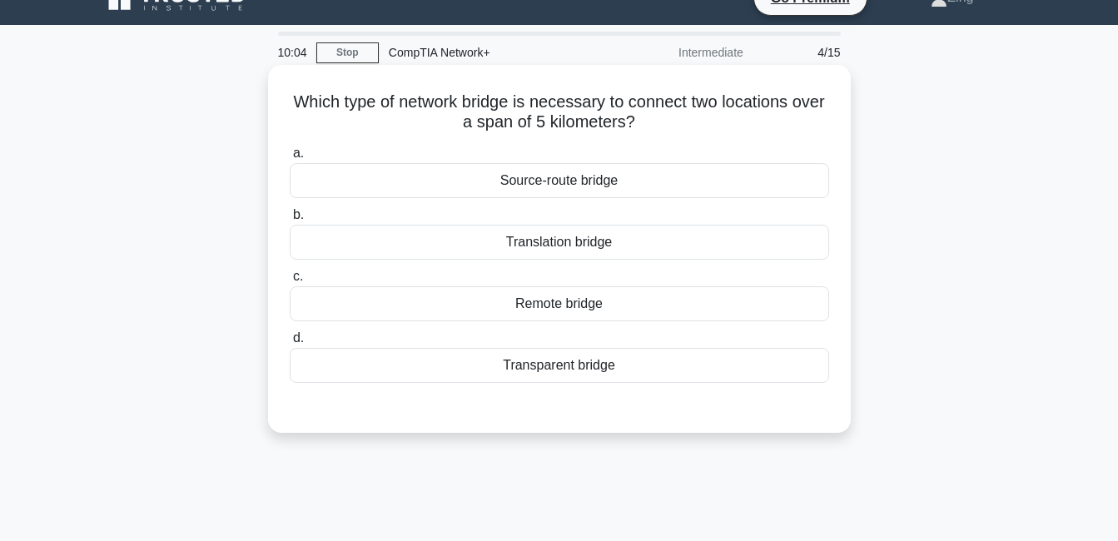
scroll to position [0, 0]
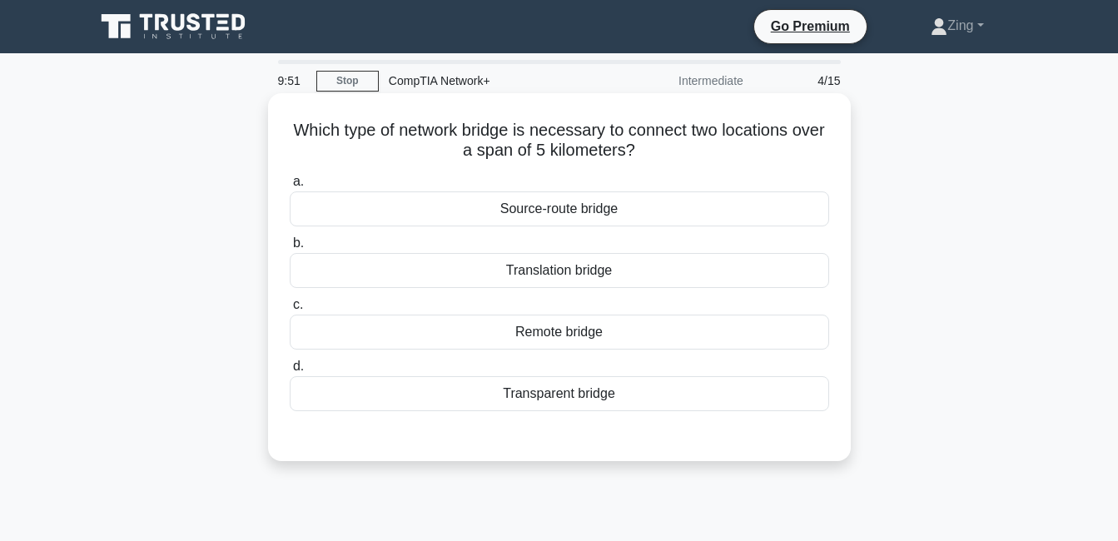
click at [602, 196] on div "Source-route bridge" at bounding box center [559, 208] width 539 height 35
click at [290, 187] on input "a. Source-route bridge" at bounding box center [290, 181] width 0 height 11
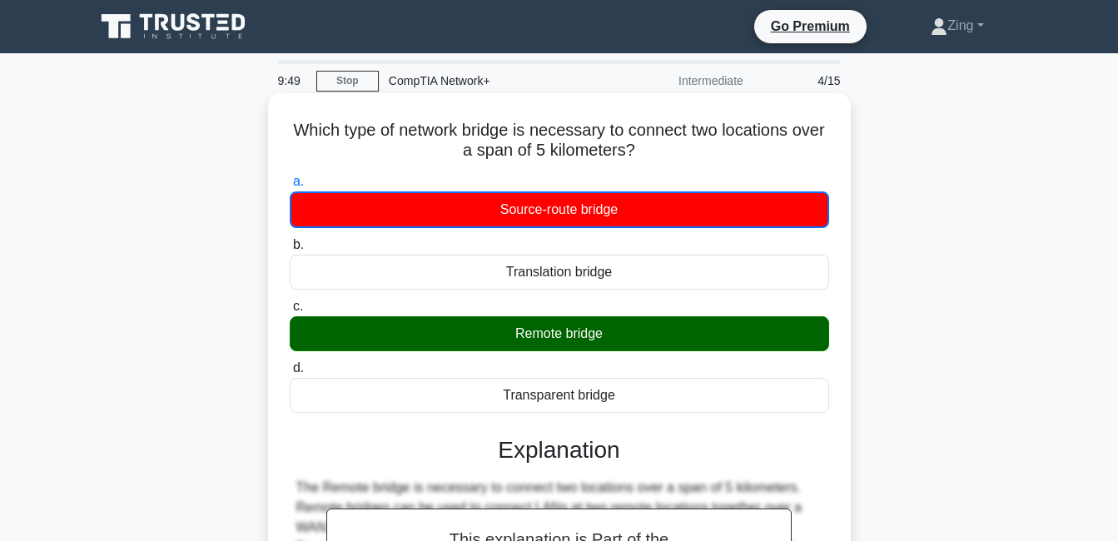
click at [553, 338] on div "Remote bridge" at bounding box center [559, 333] width 539 height 35
click at [290, 312] on input "c. Remote bridge" at bounding box center [290, 306] width 0 height 11
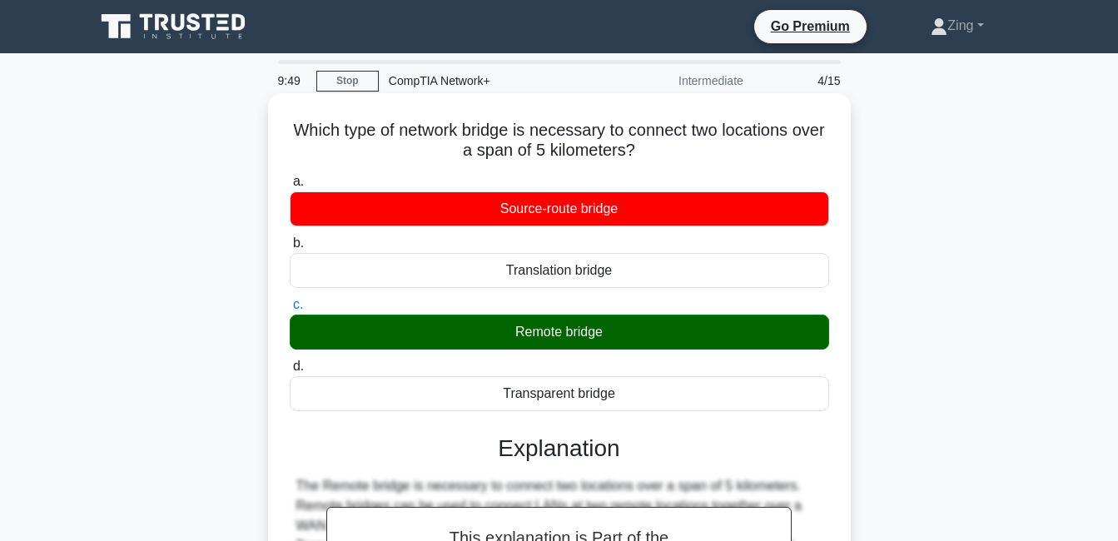
click at [553, 338] on div "Remote bridge" at bounding box center [559, 332] width 539 height 35
click at [290, 310] on input "c. Remote bridge" at bounding box center [290, 305] width 0 height 11
click at [553, 338] on div "Remote bridge" at bounding box center [559, 332] width 539 height 35
click at [290, 310] on input "c. Remote bridge" at bounding box center [290, 305] width 0 height 11
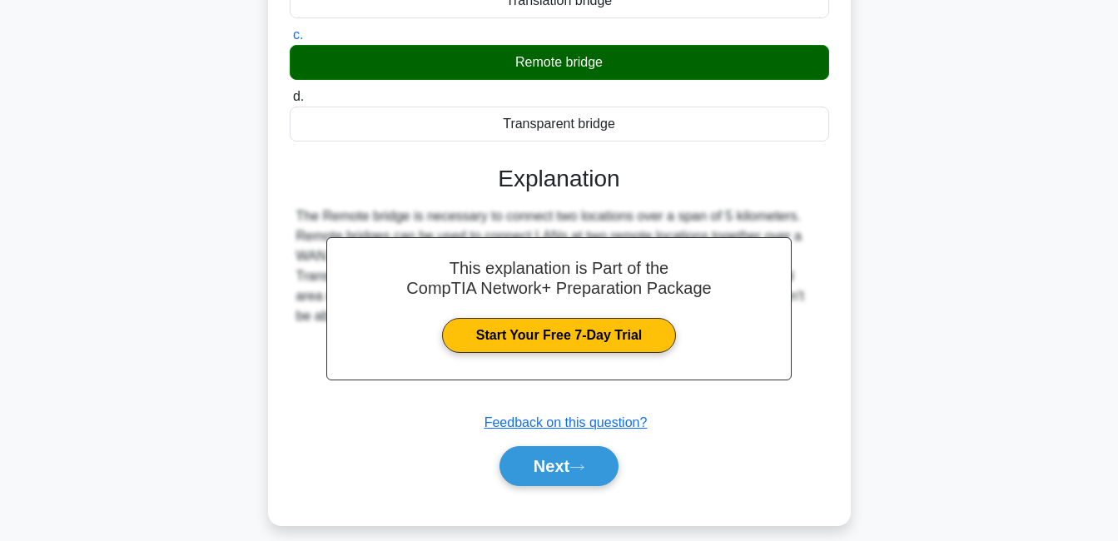
scroll to position [358, 0]
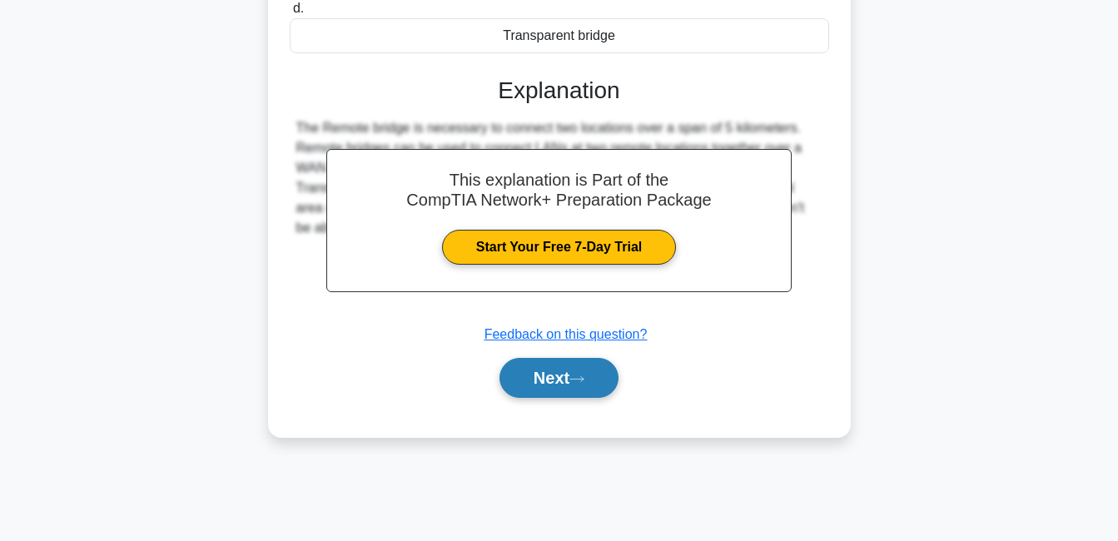
click at [566, 366] on button "Next" at bounding box center [558, 378] width 119 height 40
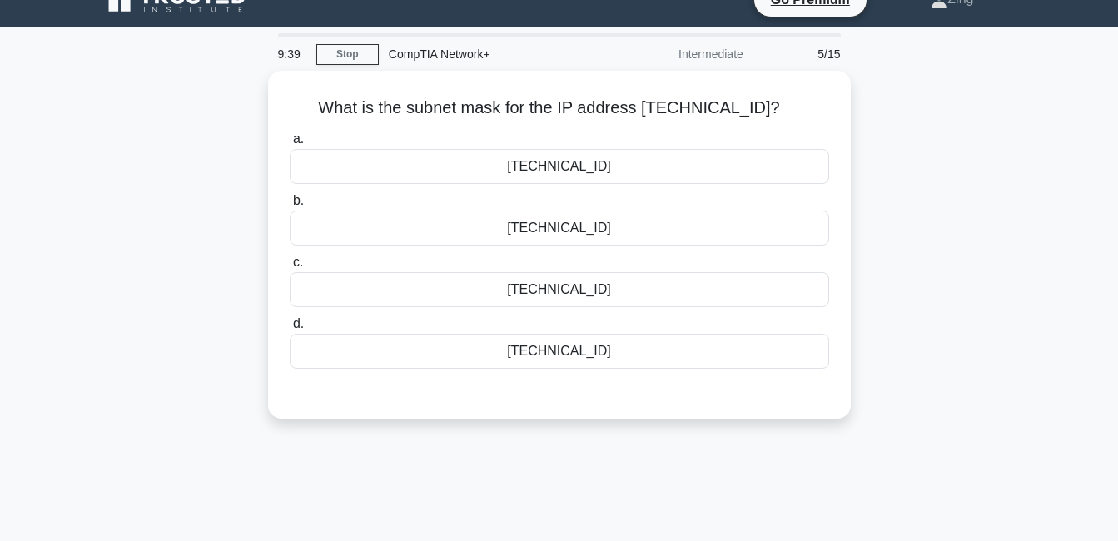
scroll to position [25, 0]
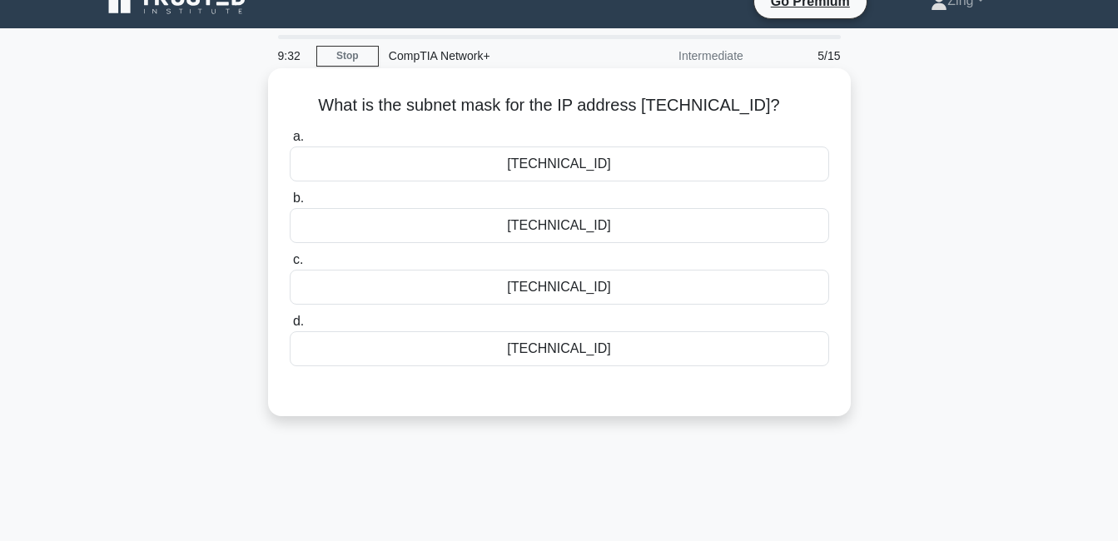
click at [793, 231] on div "[TECHNICAL_ID]" at bounding box center [559, 225] width 539 height 35
click at [290, 204] on input "b. [TECHNICAL_ID]" at bounding box center [290, 198] width 0 height 11
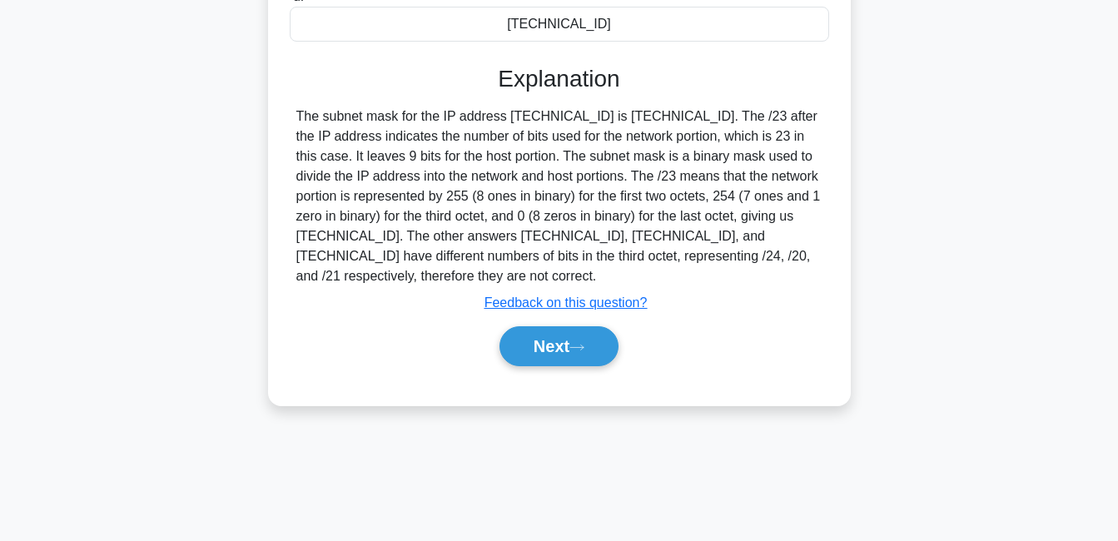
scroll to position [358, 0]
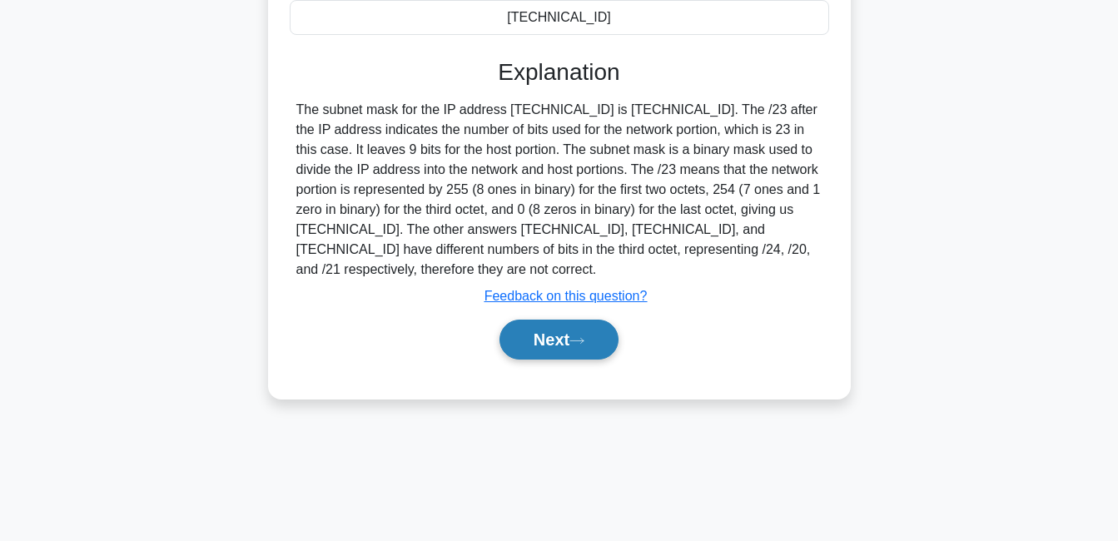
click at [575, 333] on button "Next" at bounding box center [558, 340] width 119 height 40
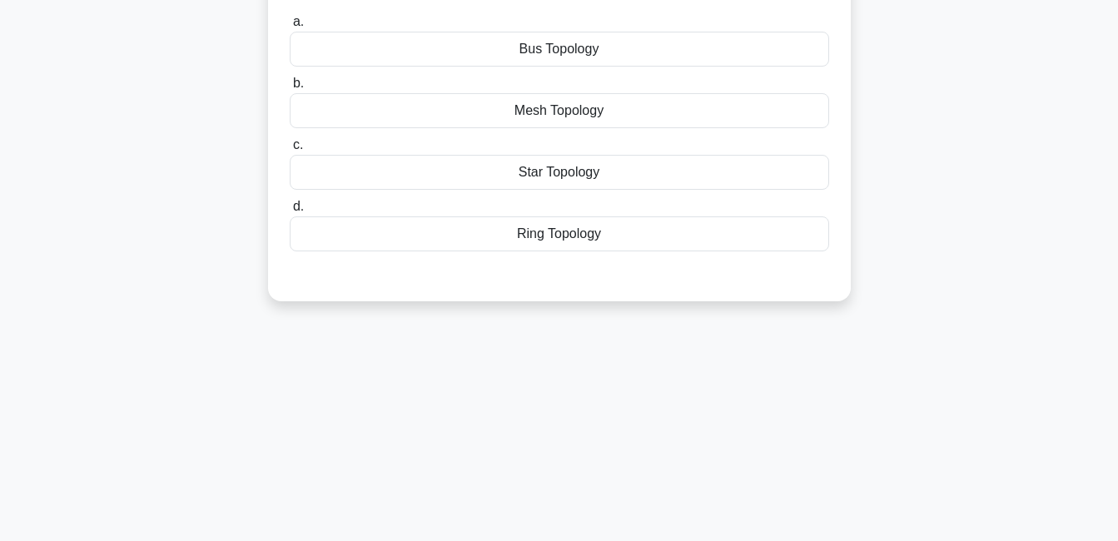
scroll to position [25, 0]
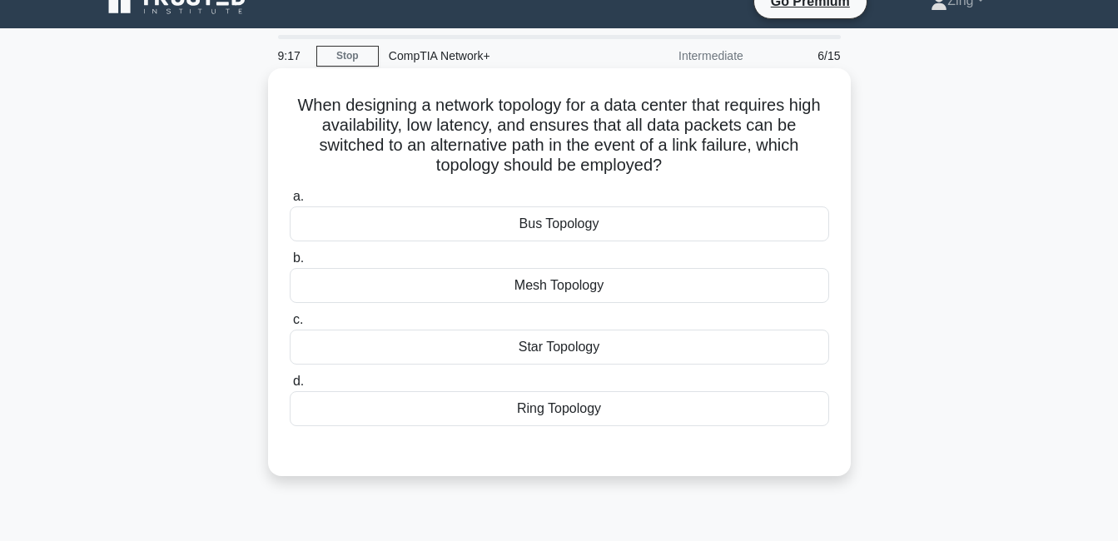
click at [605, 223] on div "Bus Topology" at bounding box center [559, 223] width 539 height 35
click at [290, 202] on input "a. Bus Topology" at bounding box center [290, 196] width 0 height 11
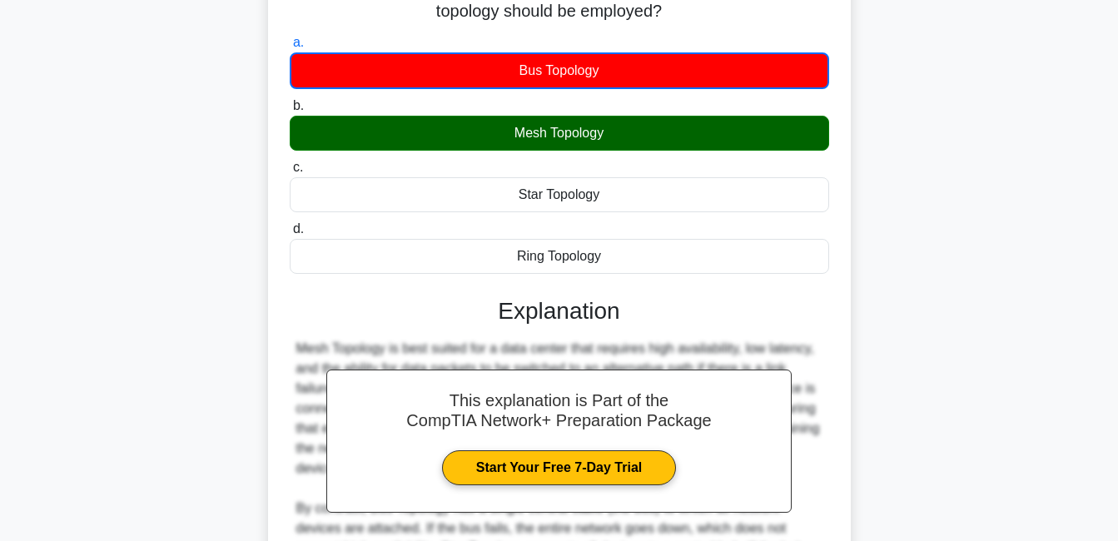
scroll to position [428, 0]
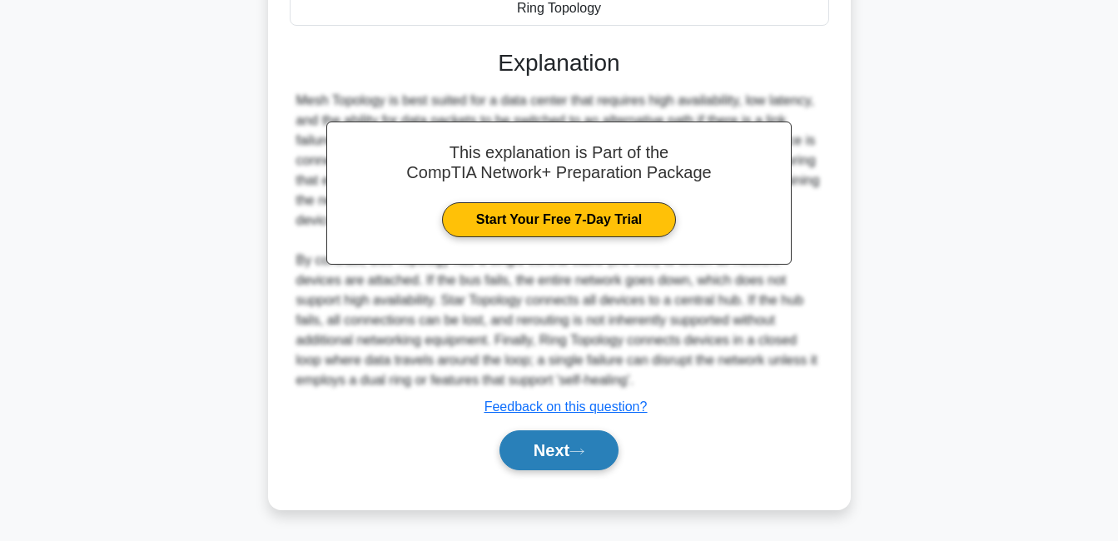
click at [558, 434] on button "Next" at bounding box center [558, 450] width 119 height 40
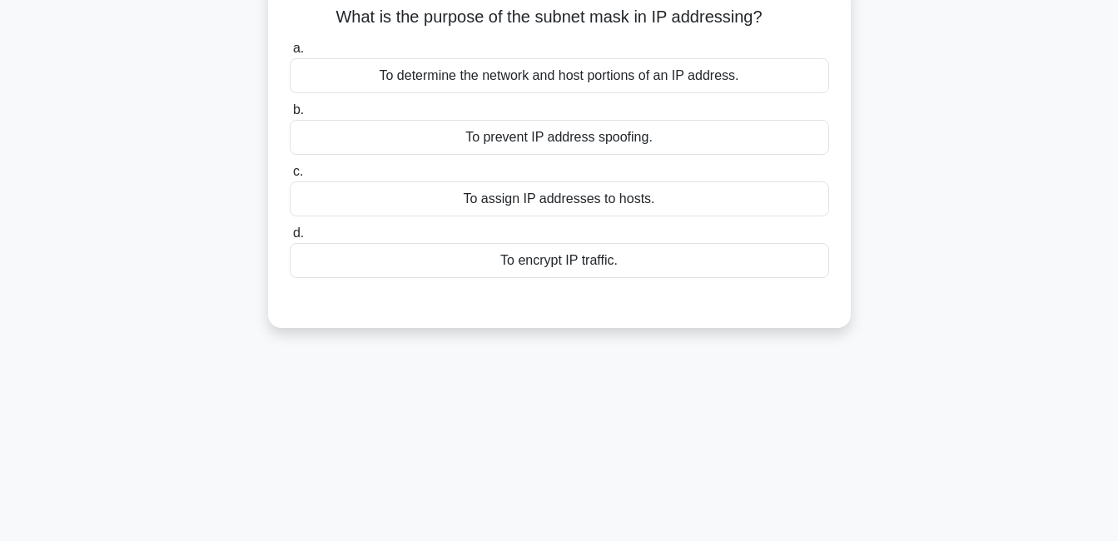
scroll to position [108, 0]
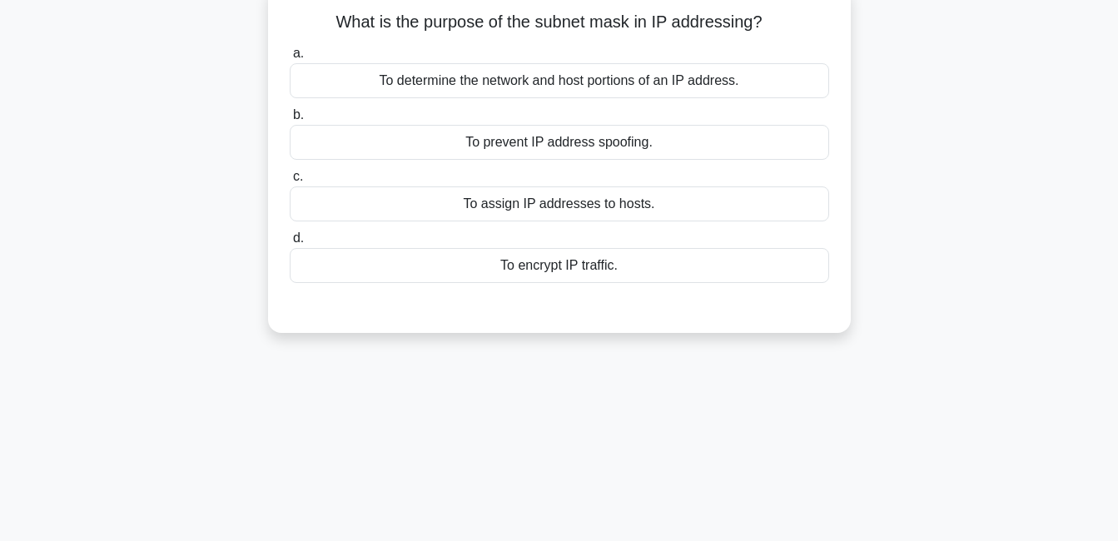
click at [529, 149] on div "To prevent IP address spoofing." at bounding box center [559, 142] width 539 height 35
click at [290, 121] on input "b. To prevent IP address spoofing." at bounding box center [290, 115] width 0 height 11
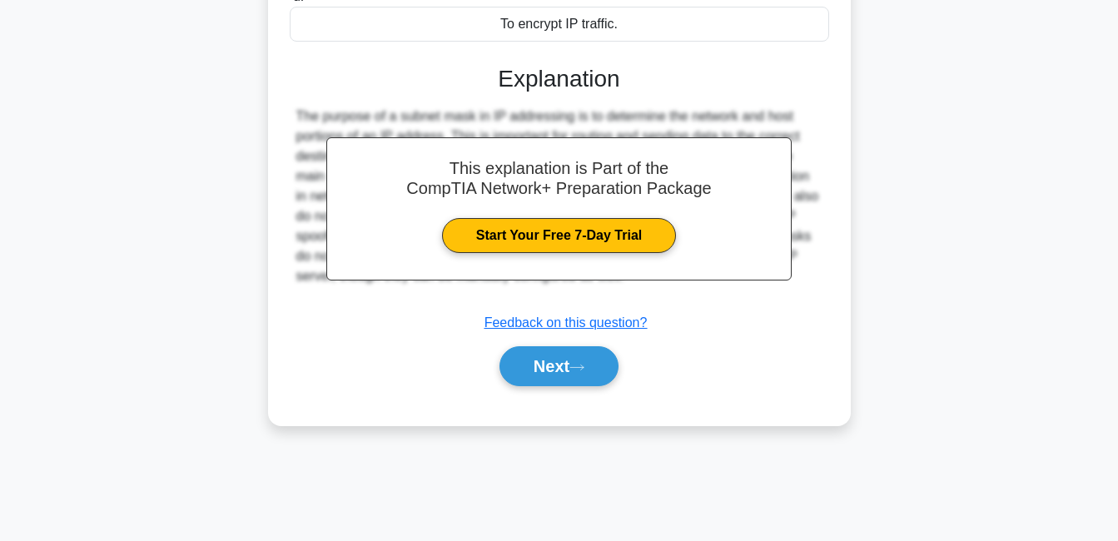
scroll to position [358, 0]
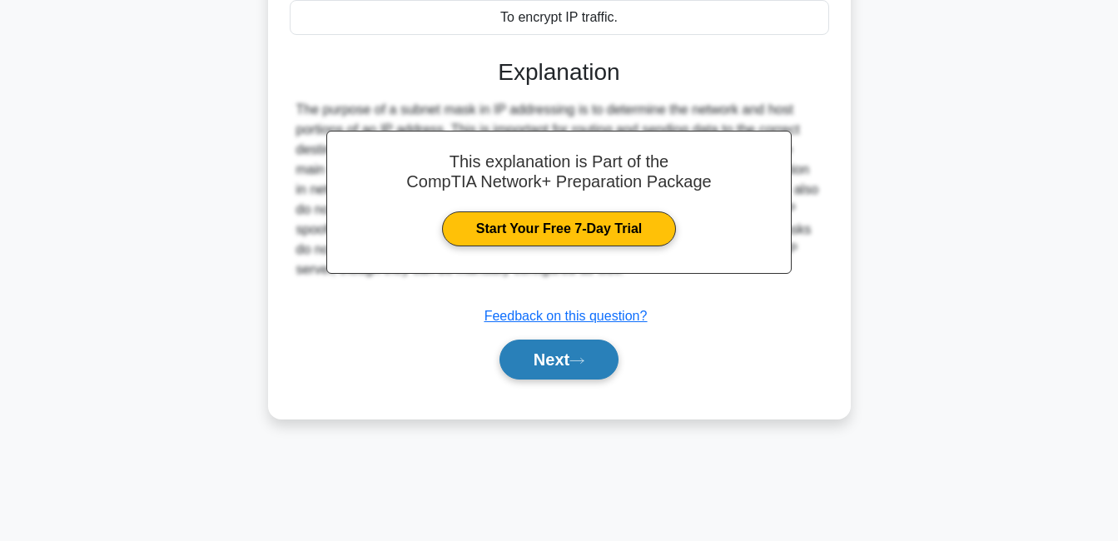
click at [524, 353] on button "Next" at bounding box center [558, 360] width 119 height 40
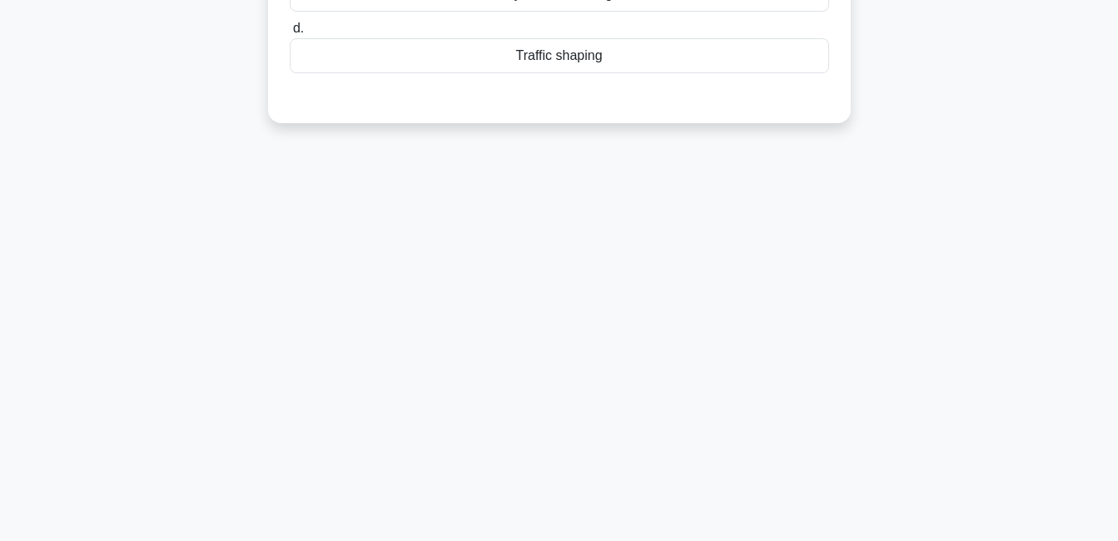
click at [655, 72] on div "Traffic shaping" at bounding box center [559, 55] width 539 height 35
click at [290, 34] on input "d. Traffic shaping" at bounding box center [290, 28] width 0 height 11
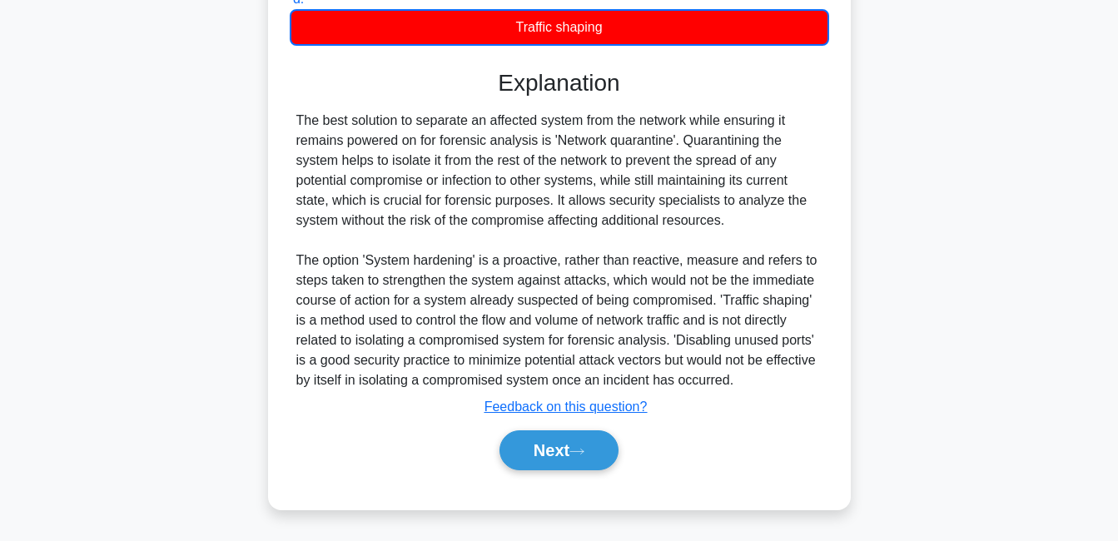
scroll to position [408, 0]
click at [589, 434] on button "Next" at bounding box center [558, 450] width 119 height 40
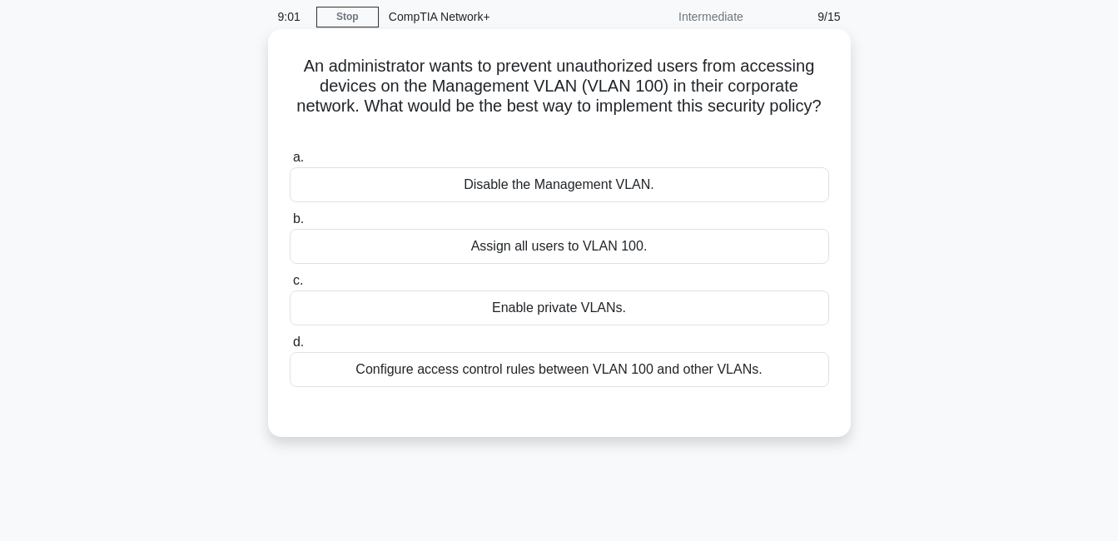
scroll to position [25, 0]
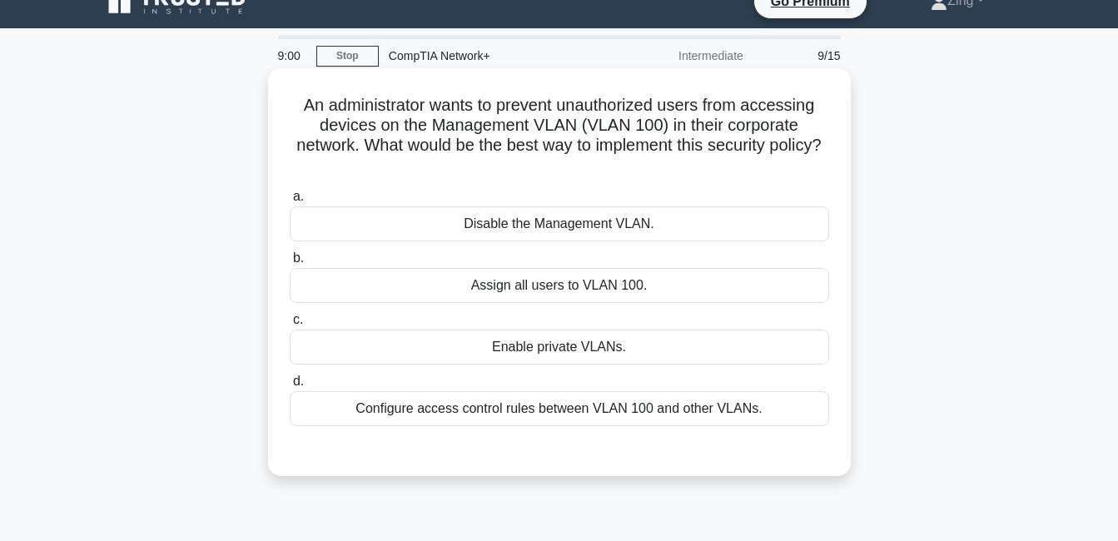
click at [646, 236] on div "Disable the Management VLAN." at bounding box center [559, 223] width 539 height 35
click at [290, 202] on input "a. Disable the Management VLAN." at bounding box center [290, 196] width 0 height 11
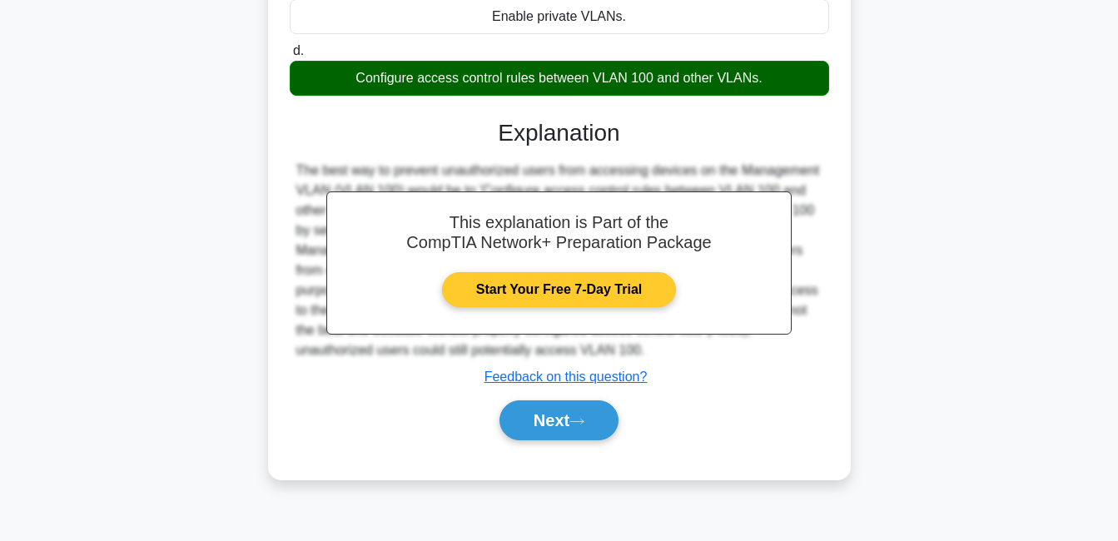
scroll to position [358, 0]
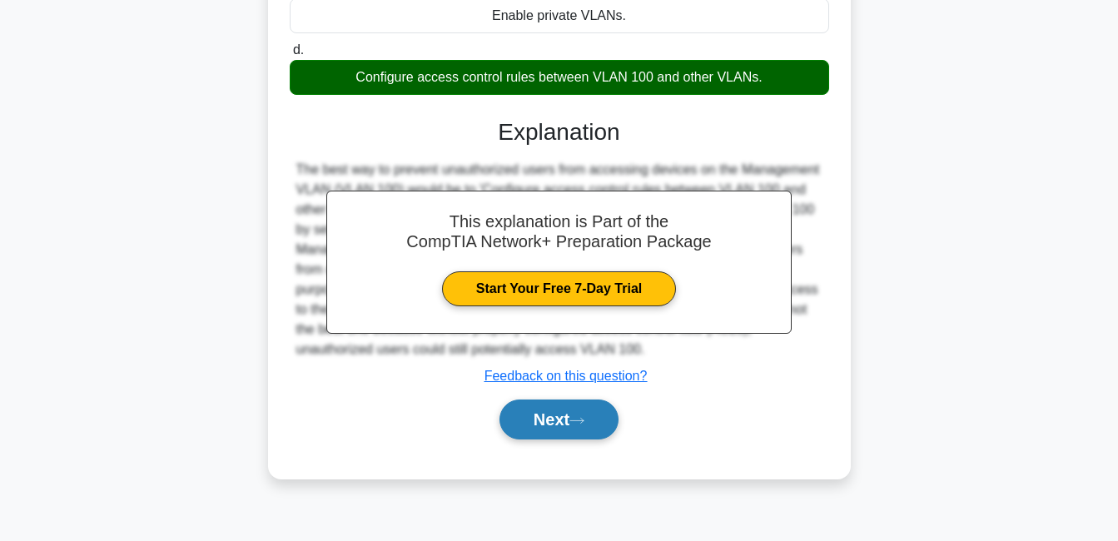
click at [548, 406] on button "Next" at bounding box center [558, 419] width 119 height 40
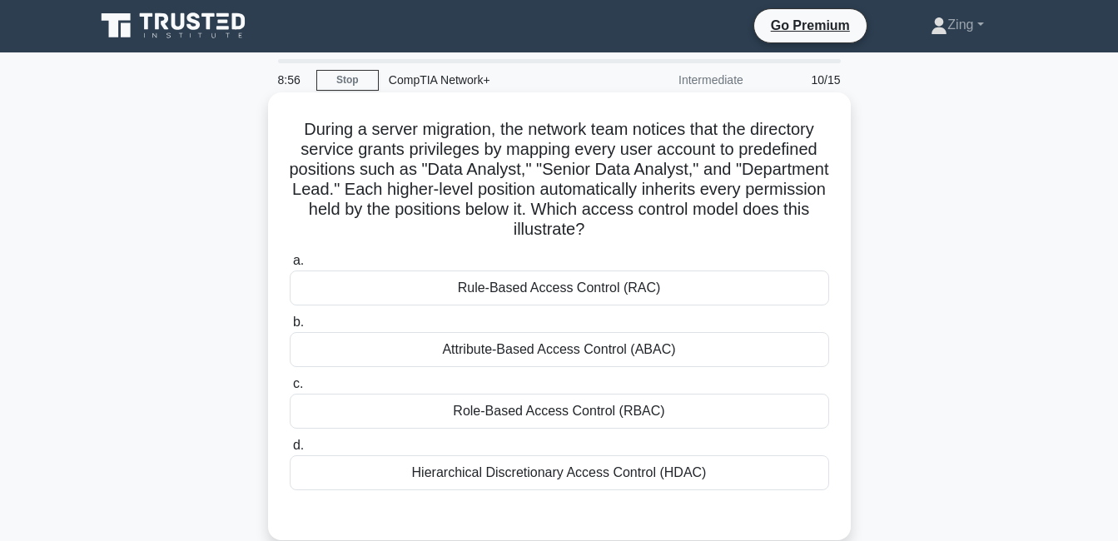
scroll to position [0, 0]
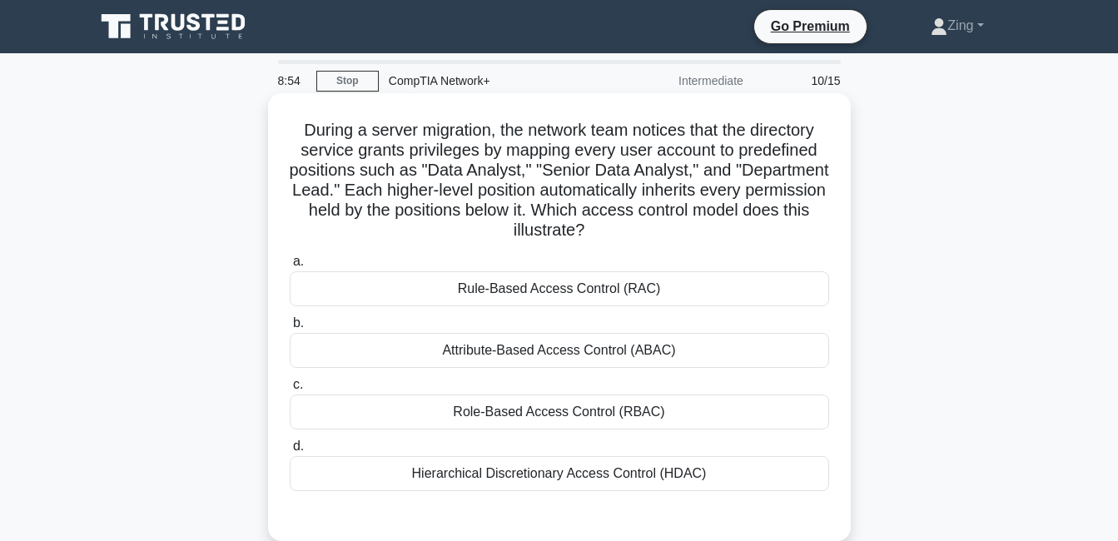
click at [667, 371] on div "a. Rule-Based Access Control (RAC) b. Attribute-Based Access Control (ABAC) c. …" at bounding box center [559, 371] width 559 height 246
drag, startPoint x: 667, startPoint y: 371, endPoint x: 643, endPoint y: 365, distance: 25.8
click at [643, 365] on div "a. Rule-Based Access Control (RAC) b. Attribute-Based Access Control (ABAC) c. …" at bounding box center [559, 371] width 559 height 246
drag, startPoint x: 643, startPoint y: 365, endPoint x: 609, endPoint y: 402, distance: 50.1
click at [609, 402] on div "a. Rule-Based Access Control (RAC) b. Attribute-Based Access Control (ABAC) c. …" at bounding box center [559, 371] width 559 height 246
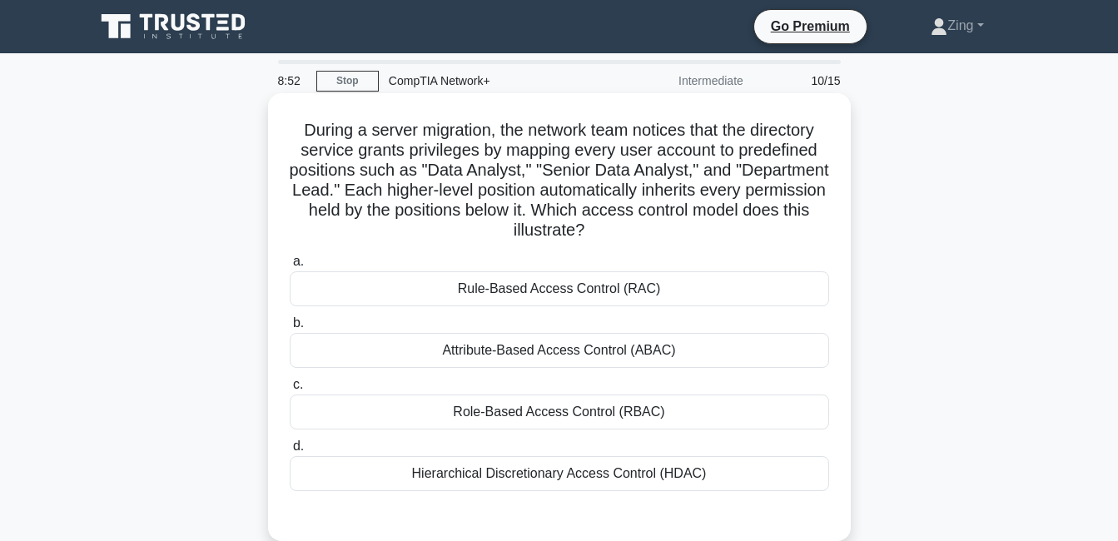
drag, startPoint x: 609, startPoint y: 402, endPoint x: 540, endPoint y: 431, distance: 75.0
click at [540, 434] on div "a. Rule-Based Access Control (RAC) b. Attribute-Based Access Control (ABAC) c. …" at bounding box center [559, 371] width 559 height 246
drag, startPoint x: 601, startPoint y: 325, endPoint x: 601, endPoint y: 373, distance: 47.4
click at [601, 373] on div "During a server migration, the network team notices that the directory service …" at bounding box center [559, 317] width 569 height 434
drag, startPoint x: 601, startPoint y: 373, endPoint x: 614, endPoint y: 508, distance: 135.5
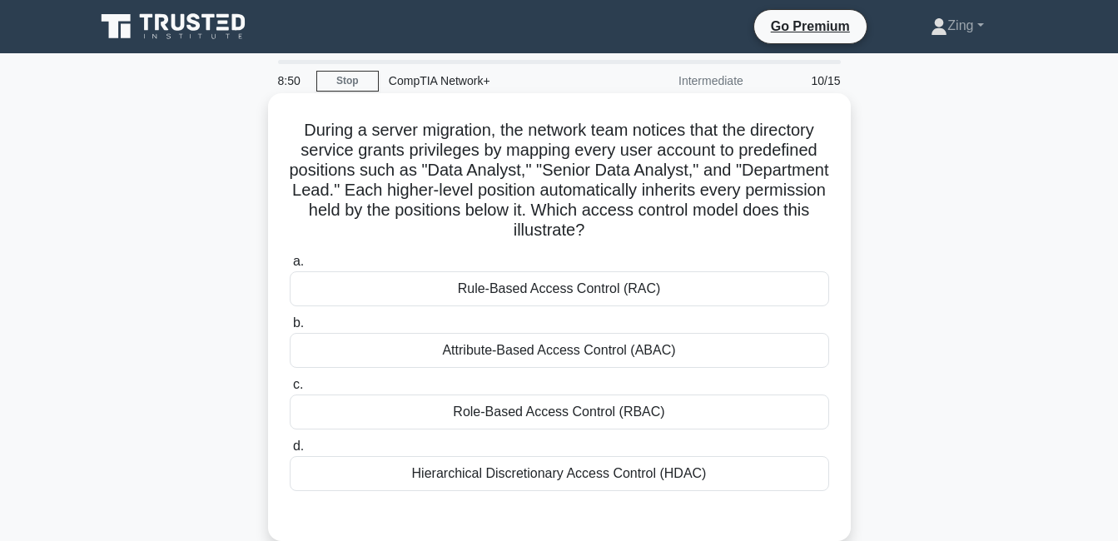
click at [614, 508] on div "a. Rule-Based Access Control (RAC) b. Attribute-Based Access Control (ABAC) c. …" at bounding box center [559, 384] width 543 height 273
drag, startPoint x: 614, startPoint y: 508, endPoint x: 499, endPoint y: 355, distance: 191.9
click at [499, 355] on div "Attribute-Based Access Control (ABAC)" at bounding box center [559, 350] width 539 height 35
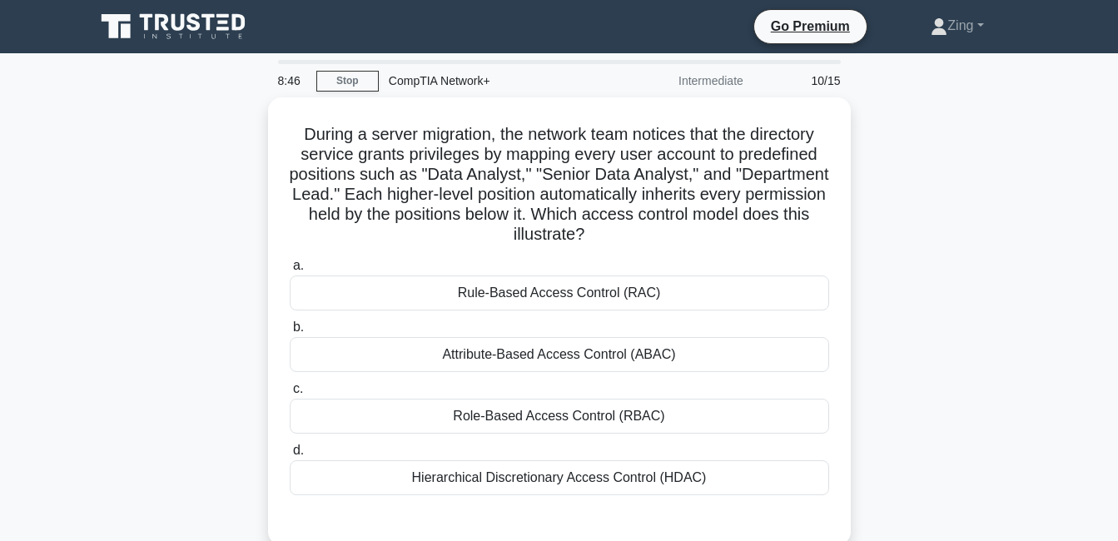
click at [1001, 424] on div "During a server migration, the network team notices that the directory service …" at bounding box center [559, 331] width 949 height 468
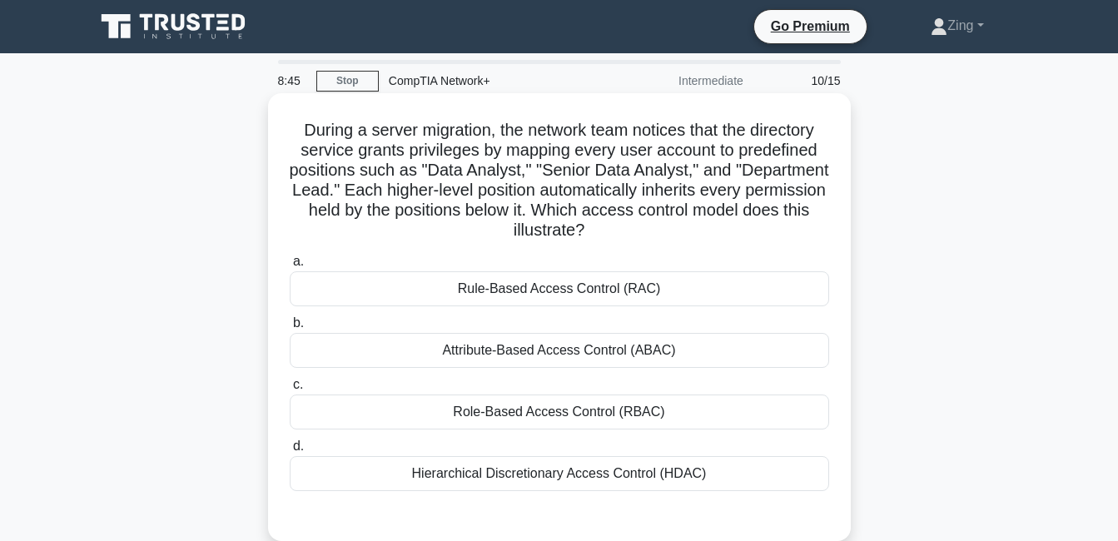
click at [690, 280] on div "Rule-Based Access Control (RAC)" at bounding box center [559, 288] width 539 height 35
click at [290, 267] on input "a. Rule-Based Access Control (RAC)" at bounding box center [290, 261] width 0 height 11
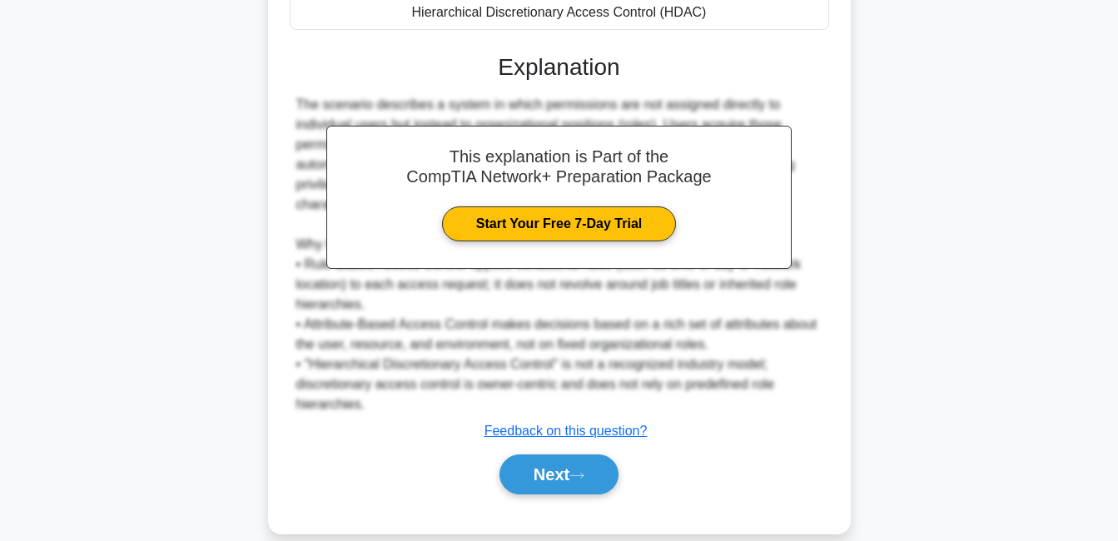
scroll to position [488, 0]
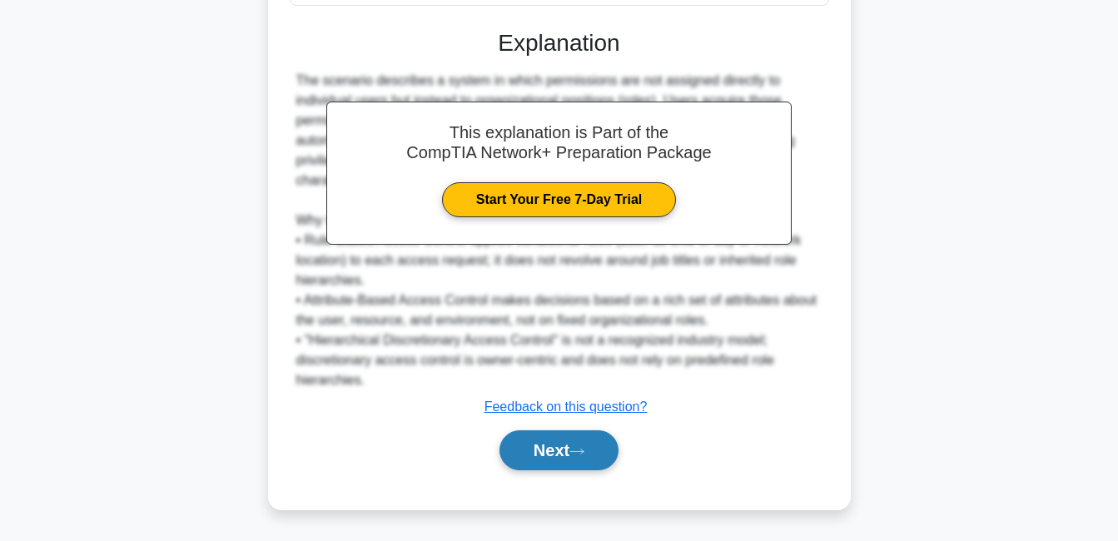
click at [559, 454] on button "Next" at bounding box center [558, 450] width 119 height 40
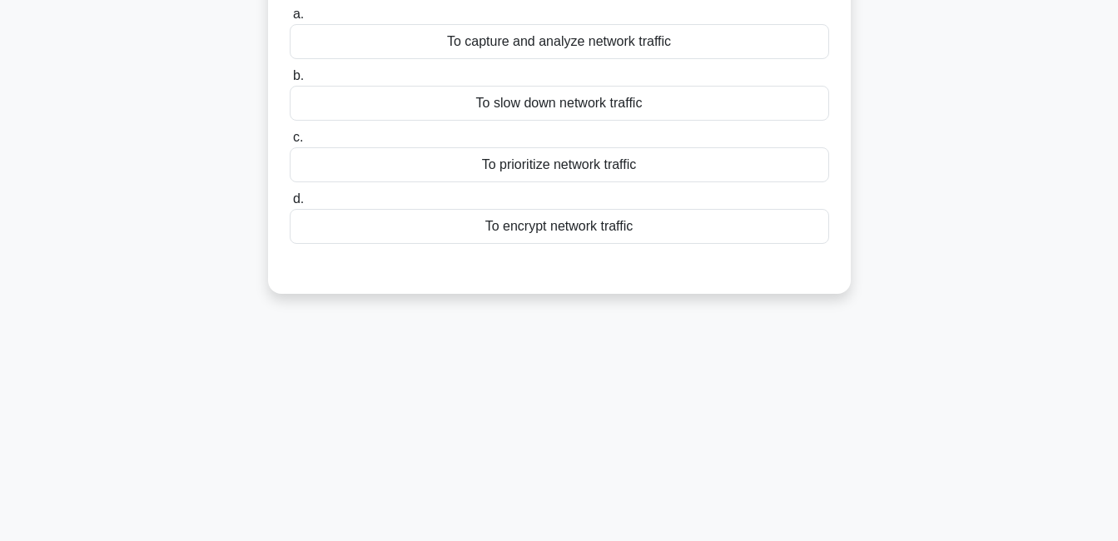
scroll to position [0, 0]
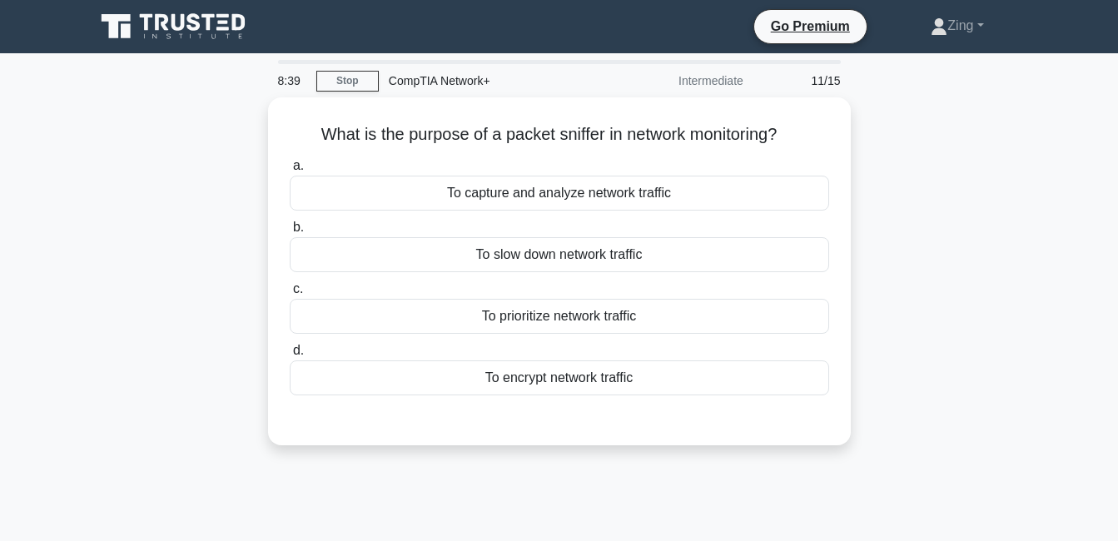
click at [502, 469] on div "8:39 Stop CompTIA Network+ Intermediate 11/15 What is the purpose of a packet s…" at bounding box center [559, 476] width 949 height 832
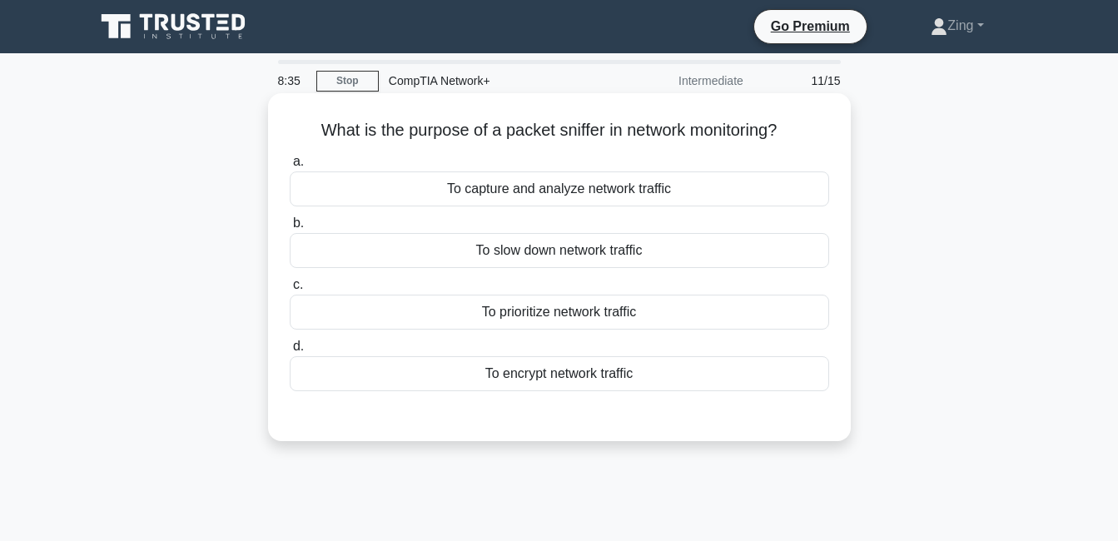
click at [308, 373] on div "To encrypt network traffic" at bounding box center [559, 373] width 539 height 35
click at [290, 352] on input "d. To encrypt network traffic" at bounding box center [290, 346] width 0 height 11
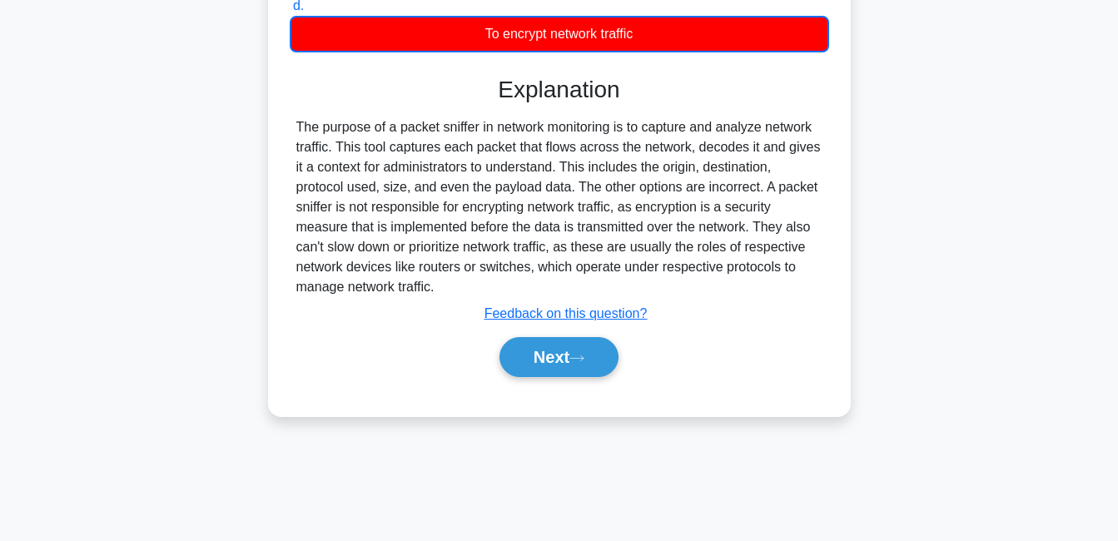
scroll to position [358, 0]
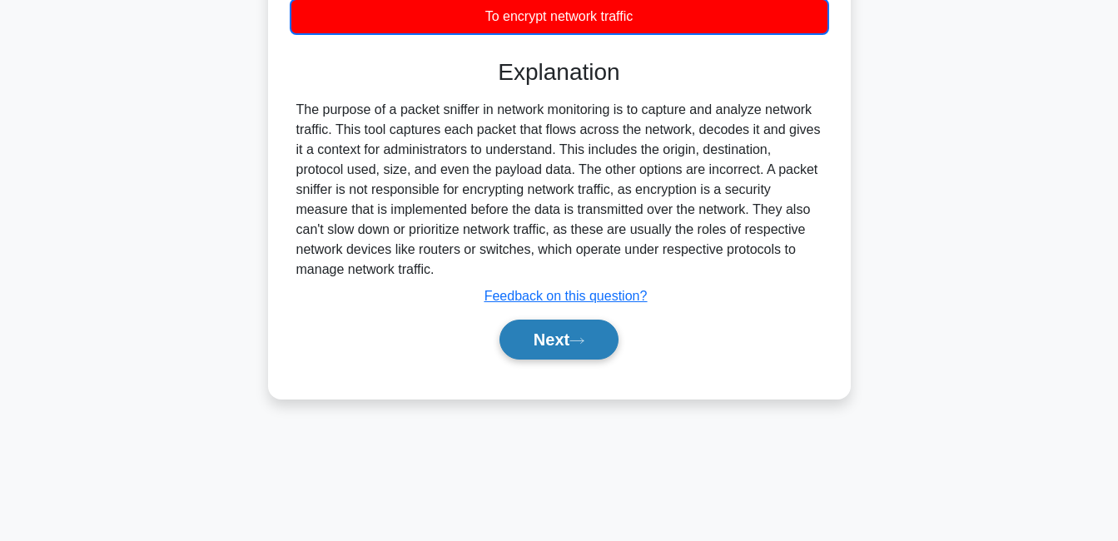
click at [582, 349] on button "Next" at bounding box center [558, 340] width 119 height 40
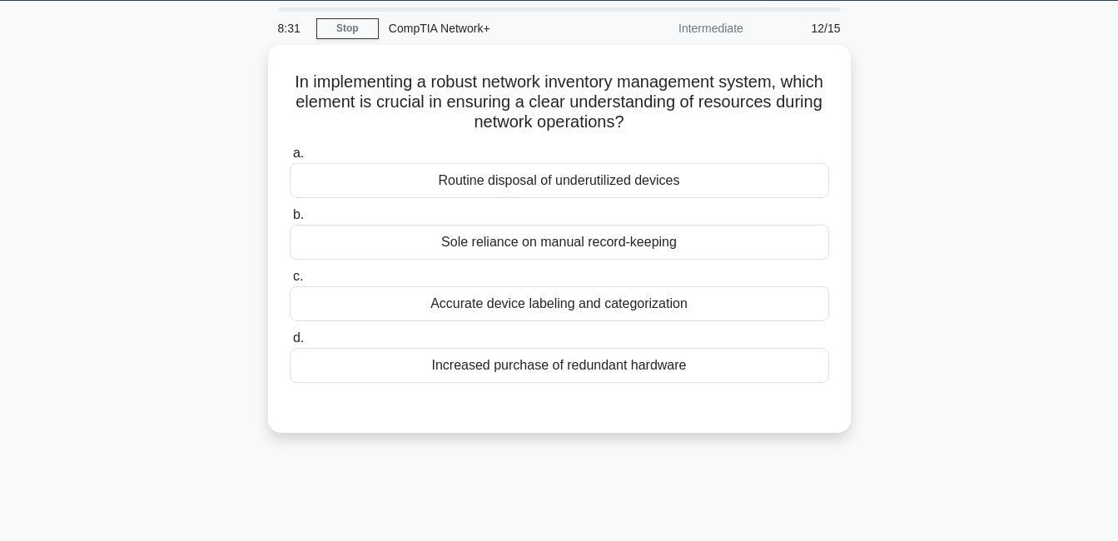
scroll to position [25, 0]
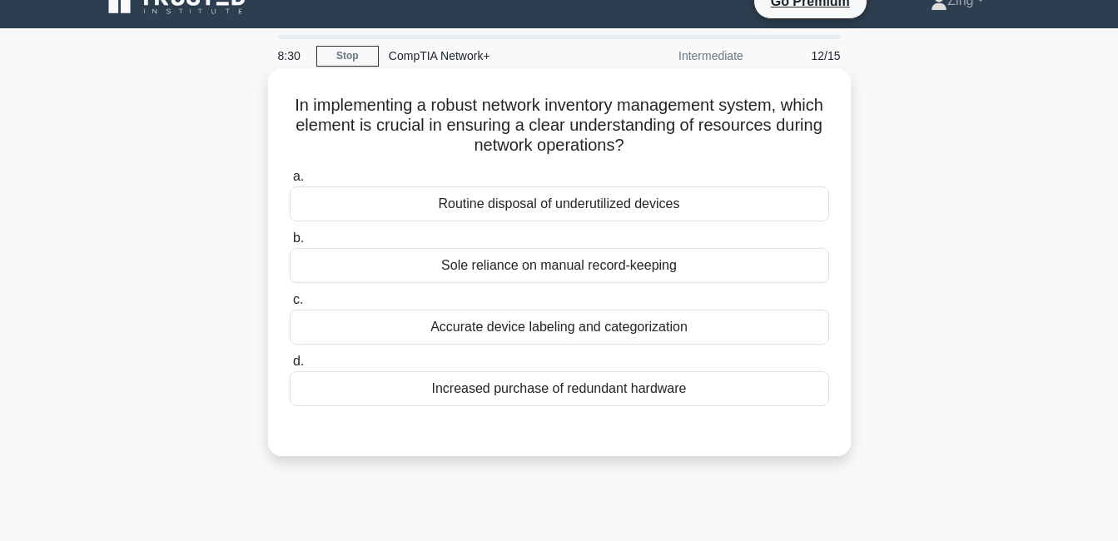
drag, startPoint x: 449, startPoint y: 320, endPoint x: 454, endPoint y: 305, distance: 15.0
click at [454, 305] on label "c. Accurate device labeling and categorization" at bounding box center [559, 317] width 539 height 55
drag, startPoint x: 454, startPoint y: 305, endPoint x: 352, endPoint y: 320, distance: 103.5
click at [353, 320] on div "Accurate device labeling and categorization" at bounding box center [559, 327] width 539 height 35
click at [290, 305] on input "c. Accurate device labeling and categorization" at bounding box center [290, 300] width 0 height 11
